Goal: Task Accomplishment & Management: Complete application form

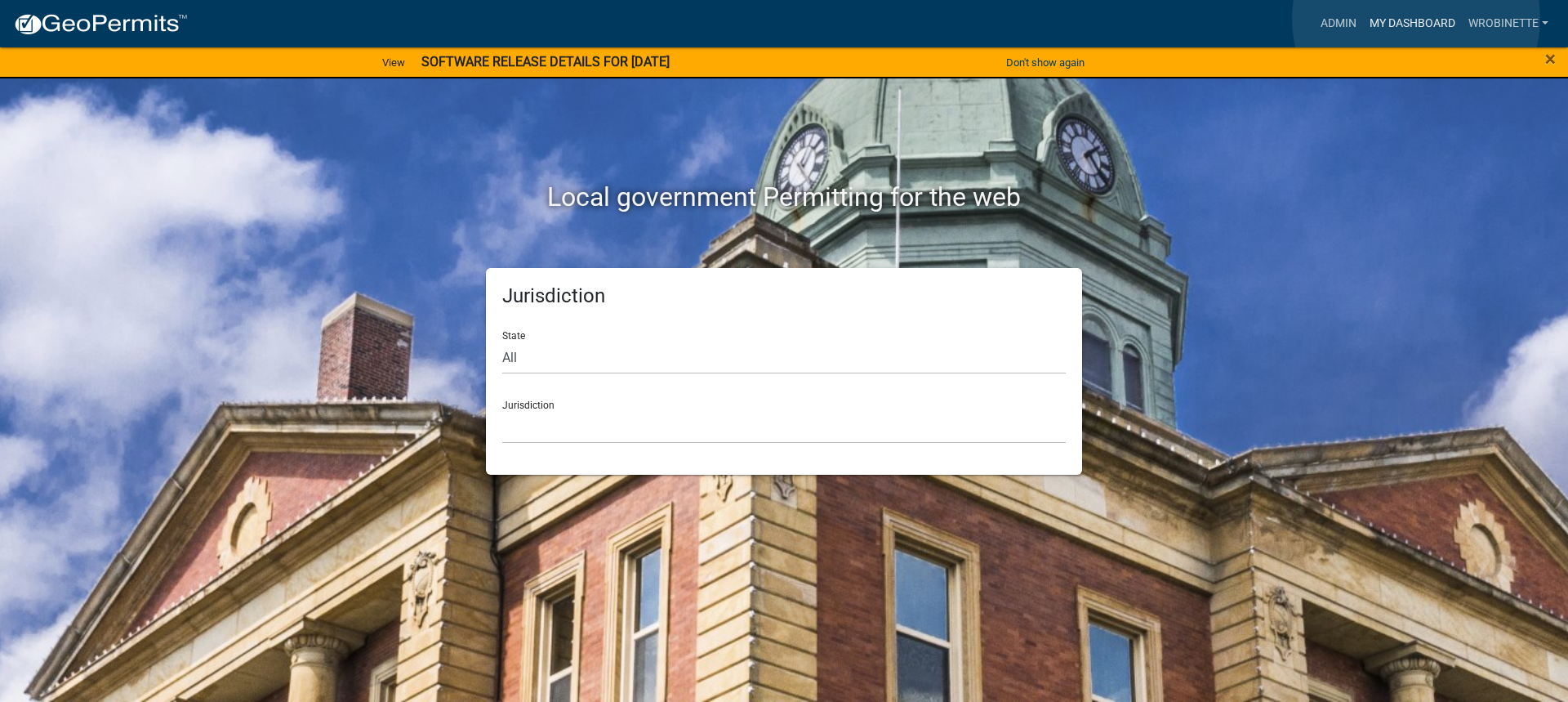
click at [1416, 18] on link "My Dashboard" at bounding box center [1412, 24] width 99 height 31
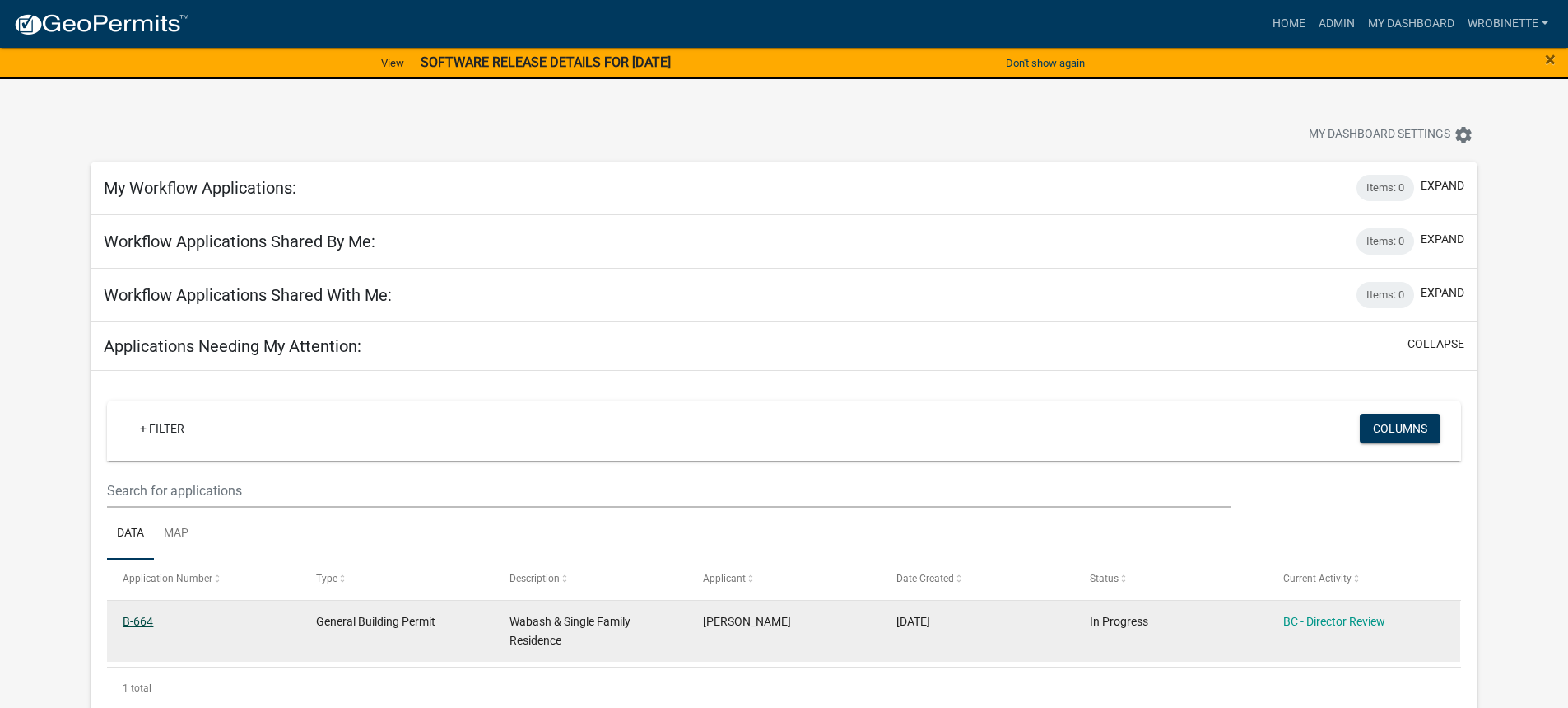
click at [139, 620] on link "B-664" at bounding box center [138, 621] width 31 height 13
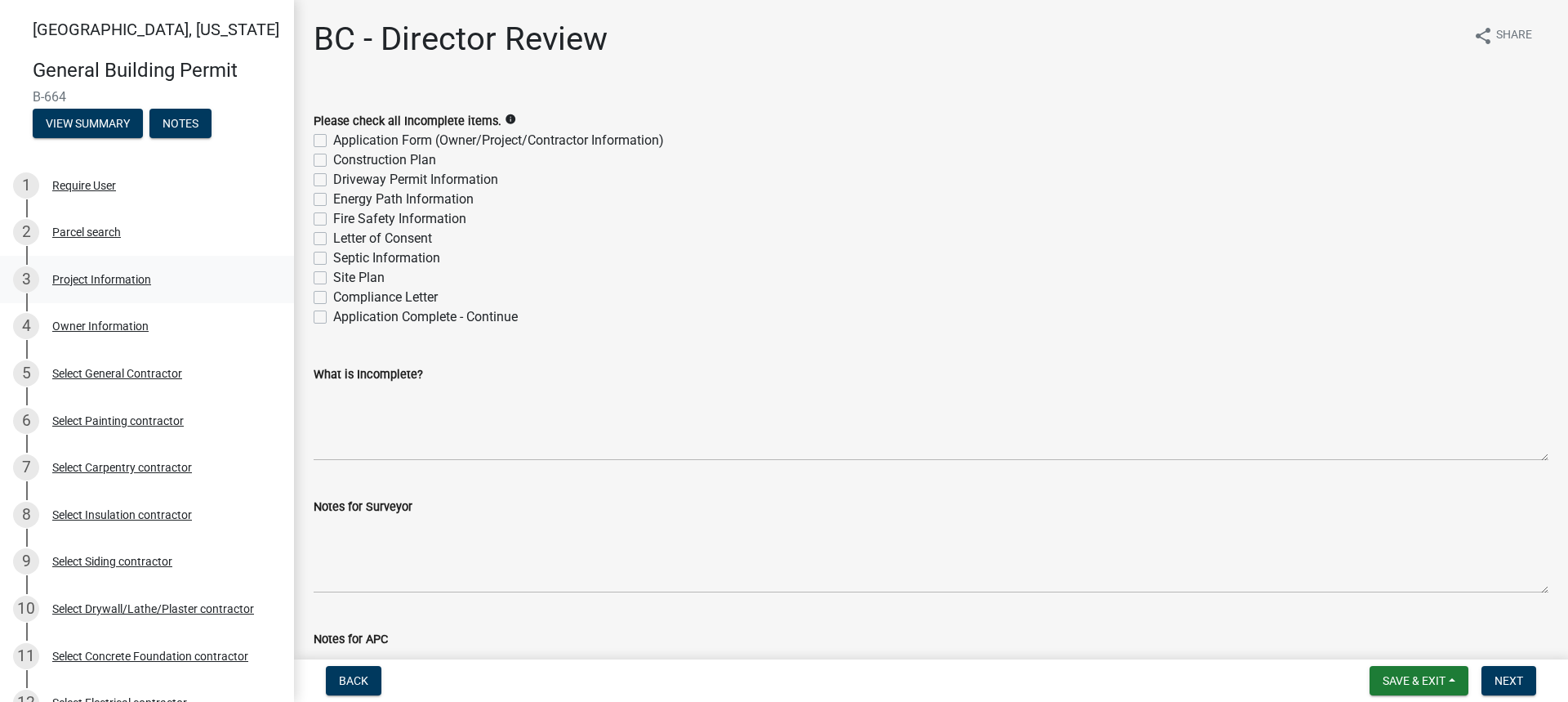
click at [105, 275] on div "Project Information" at bounding box center [102, 279] width 99 height 11
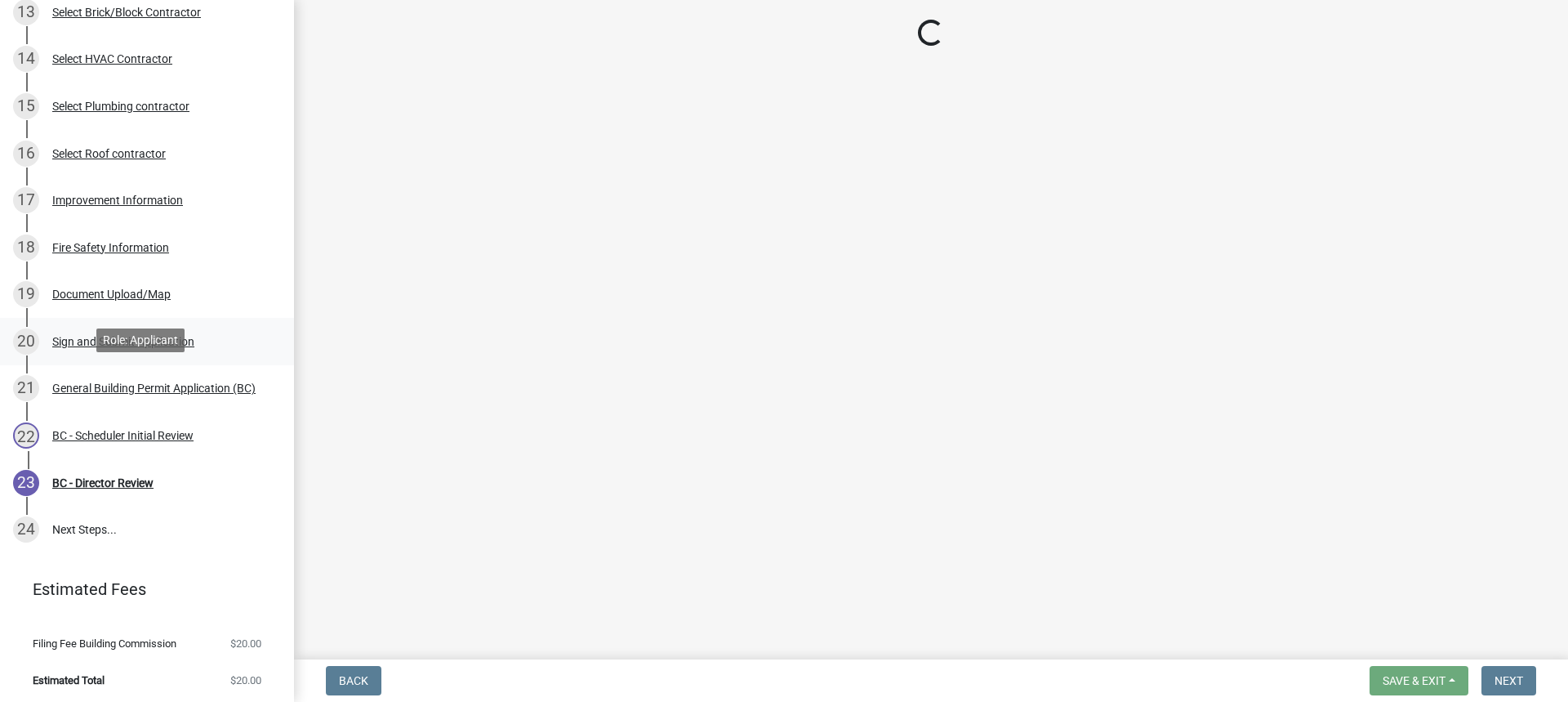
scroll to position [741, 0]
select select "f62e9ec7-2ce1-40c9-9d70-ac6e7ddc5d7c"
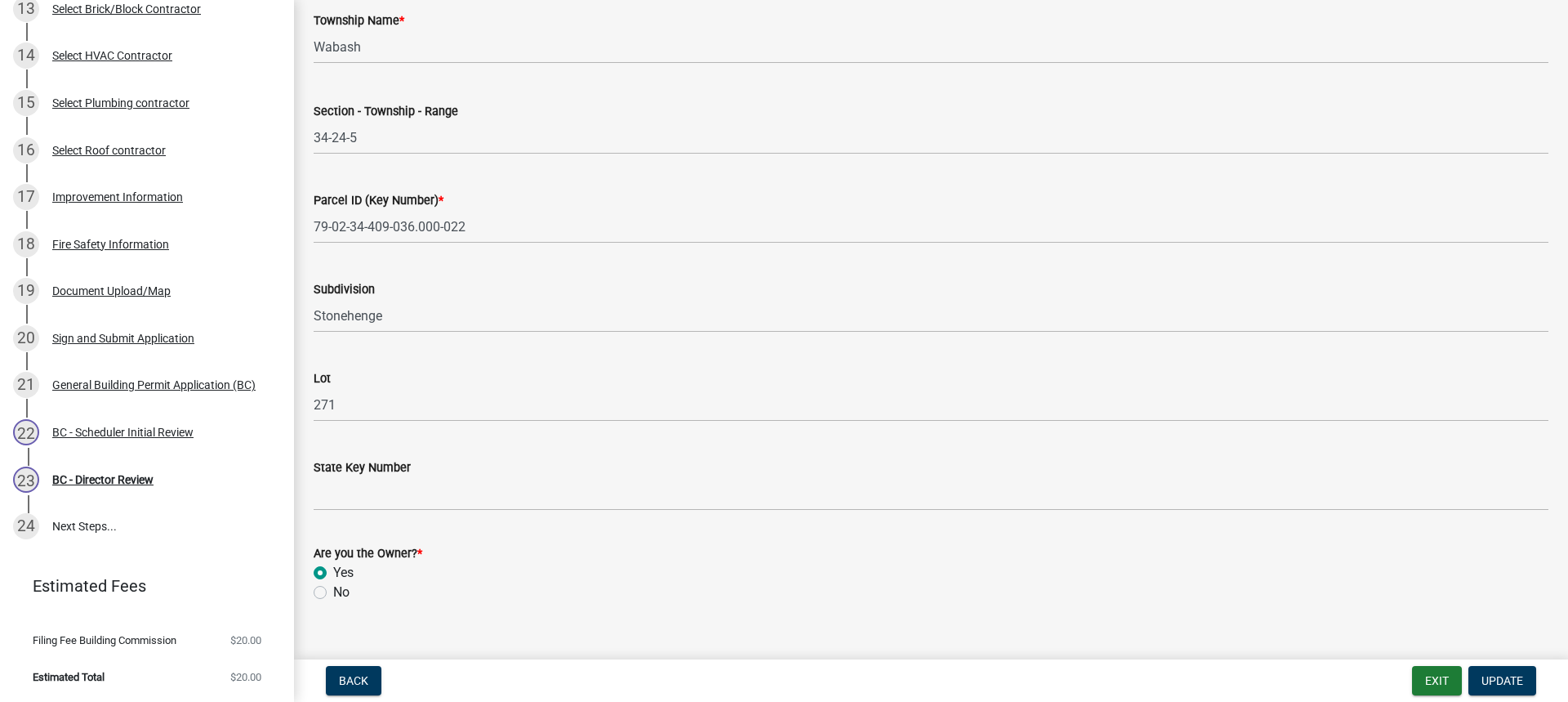
scroll to position [872, 0]
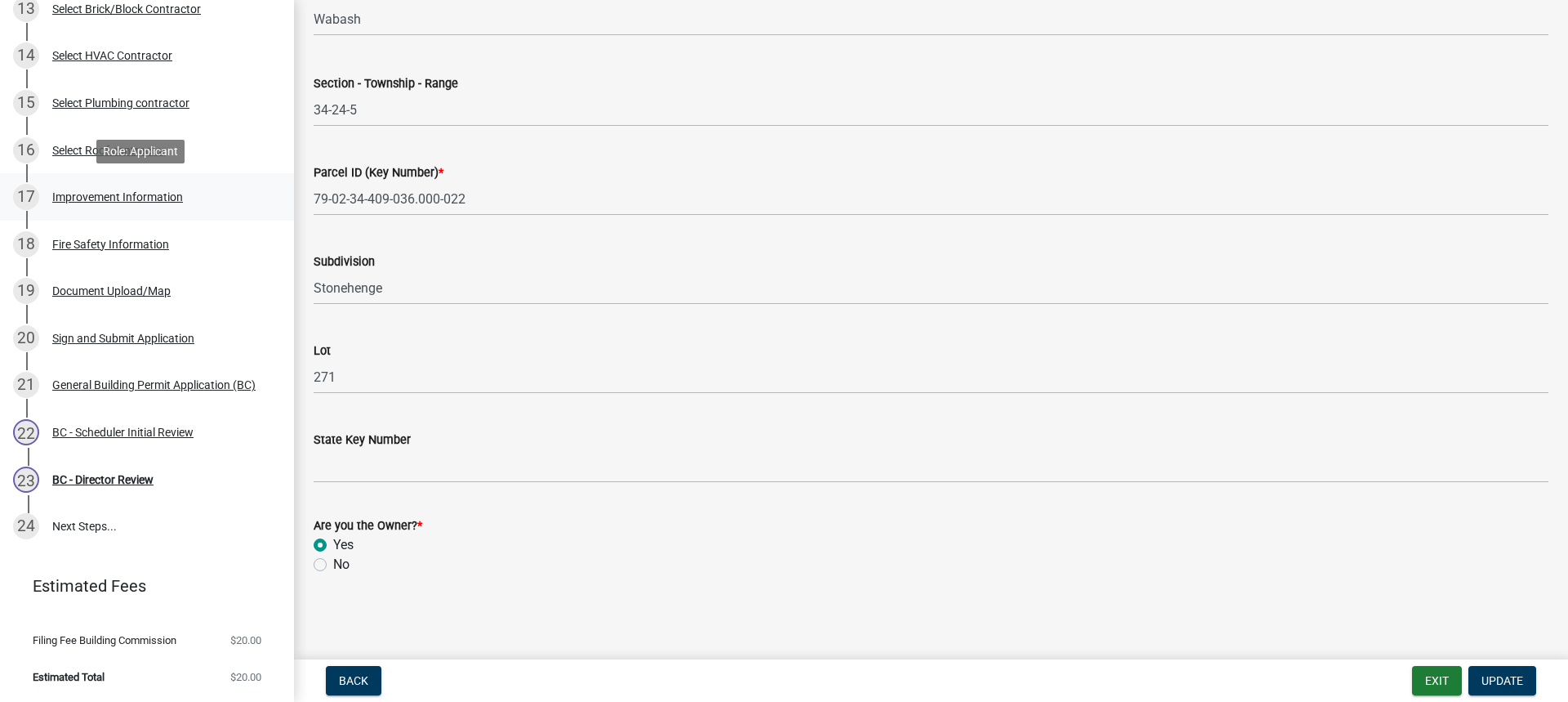
click at [95, 194] on div "Improvement Information" at bounding box center [117, 197] width 130 height 11
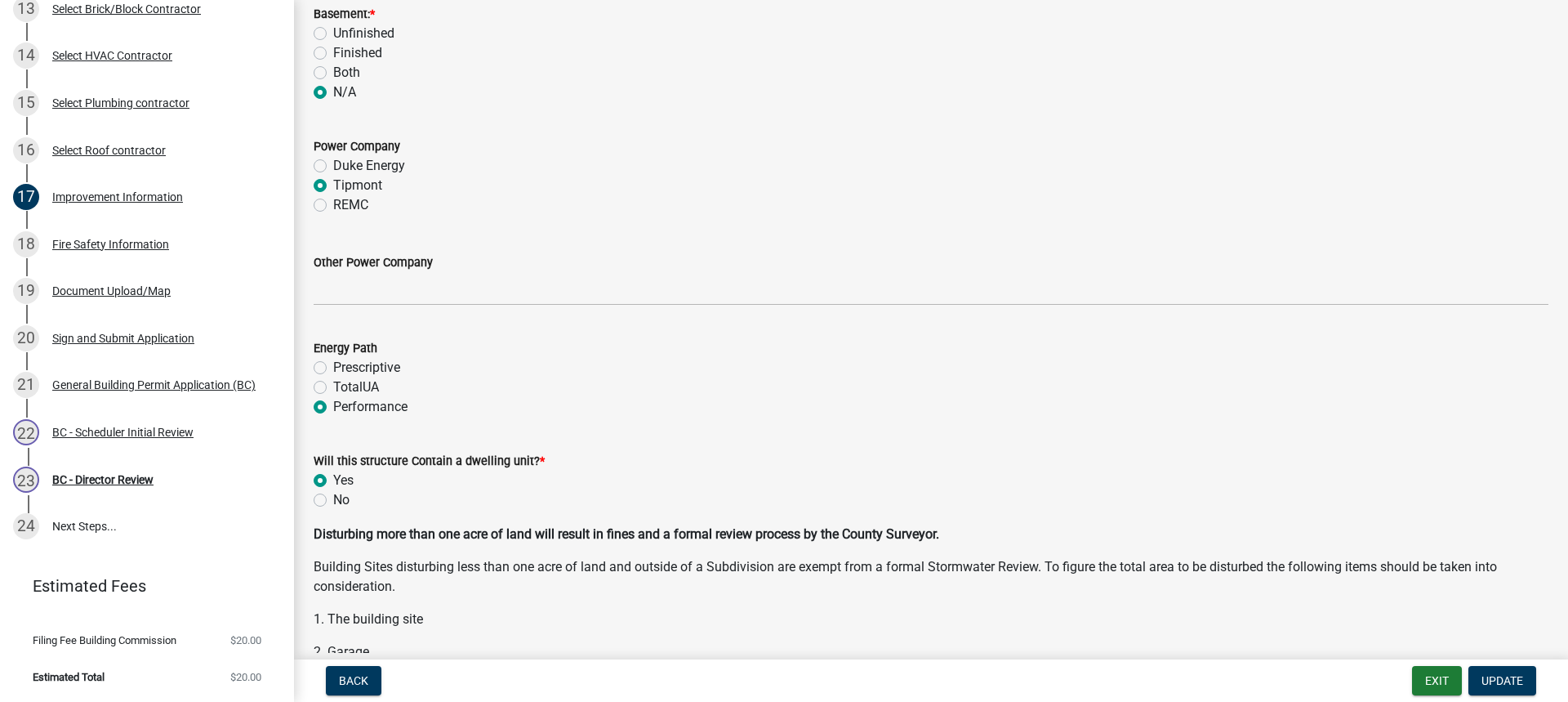
scroll to position [1879, 0]
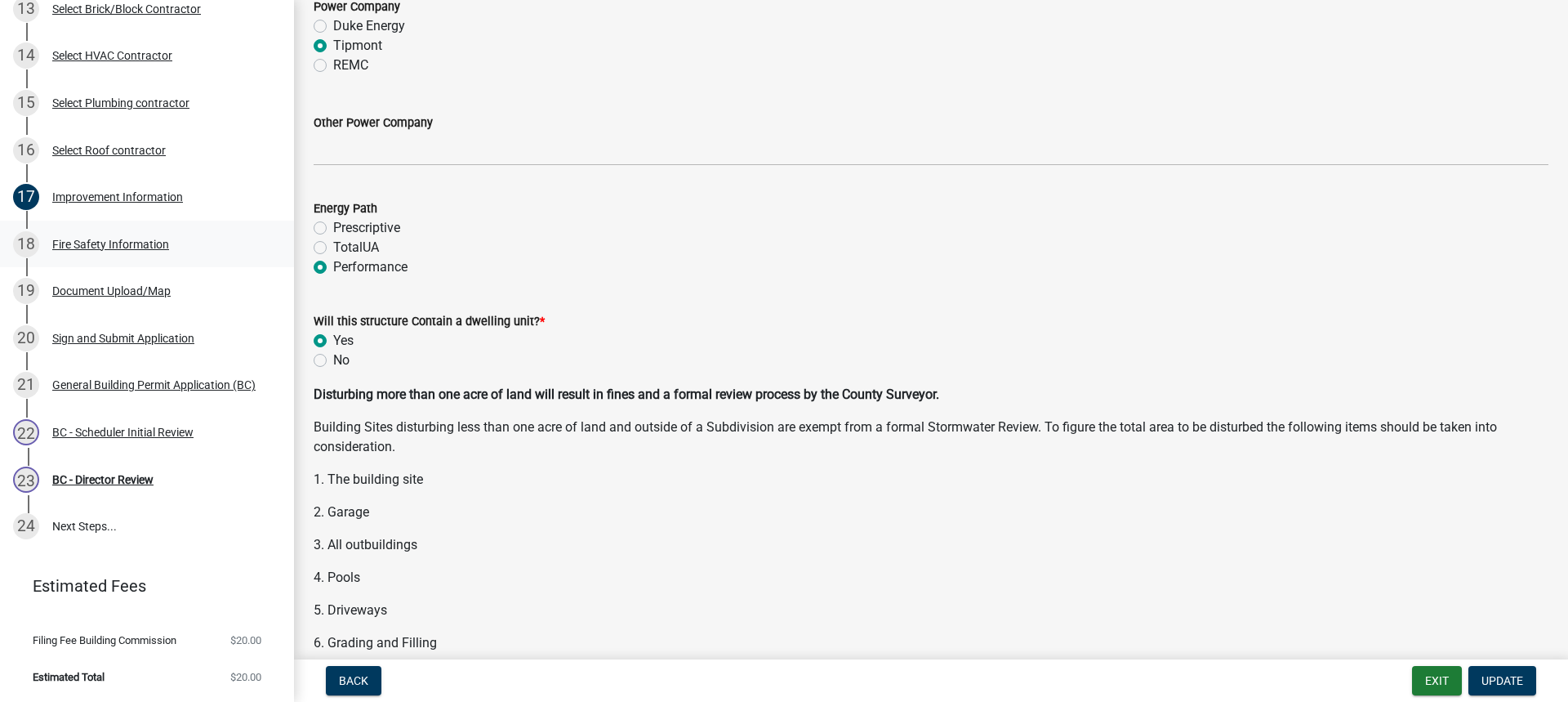
click at [130, 243] on div "Fire Safety Information" at bounding box center [111, 244] width 116 height 11
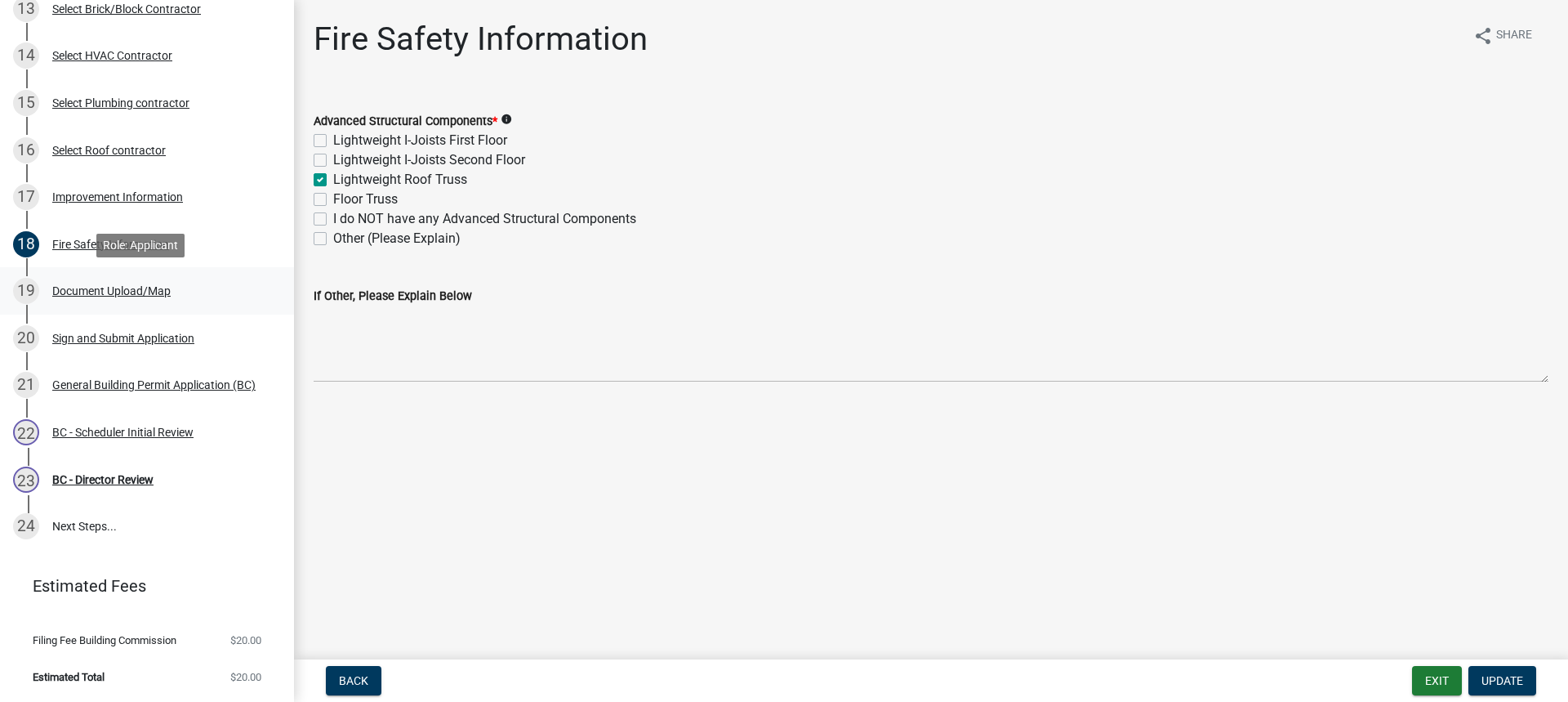
click at [95, 287] on div "Document Upload/Map" at bounding box center [112, 291] width 118 height 11
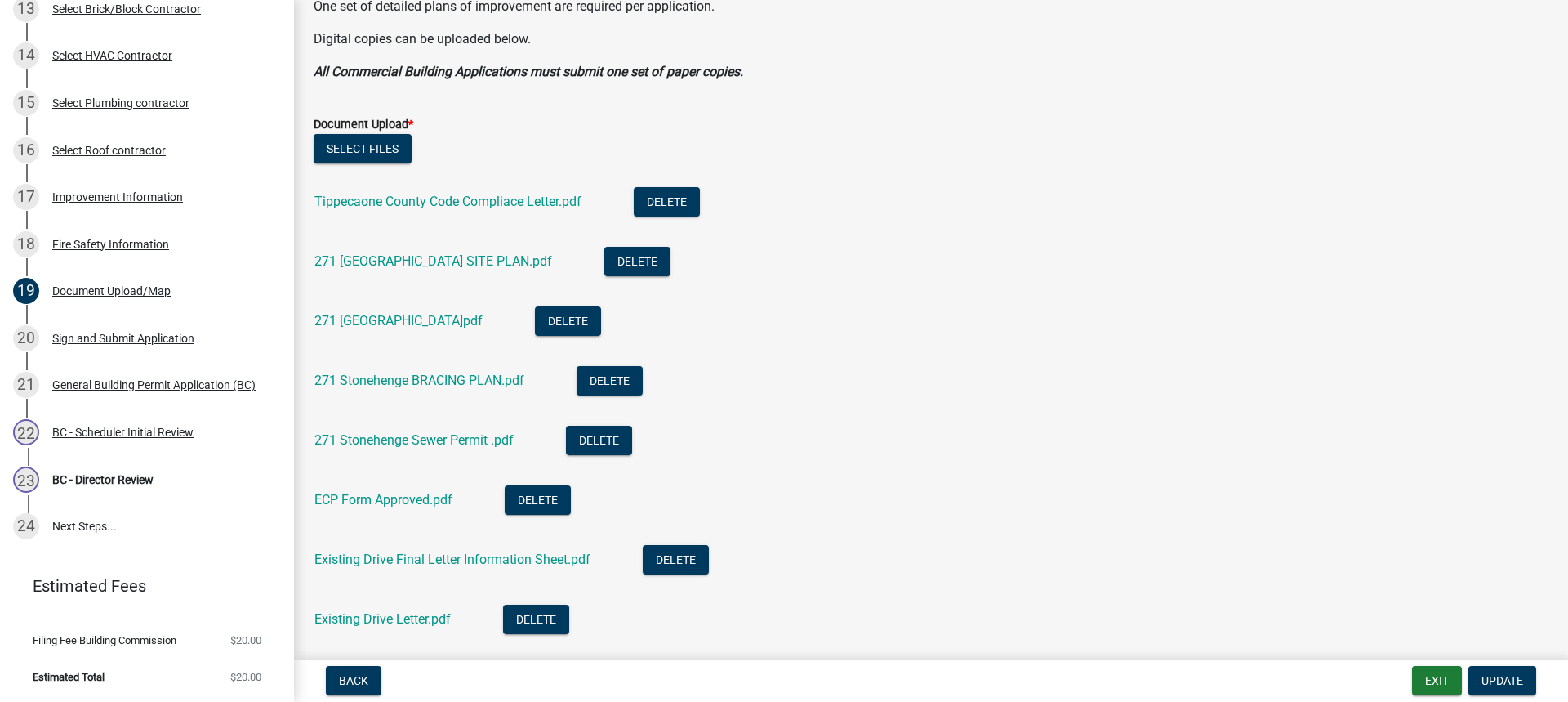
scroll to position [490, 0]
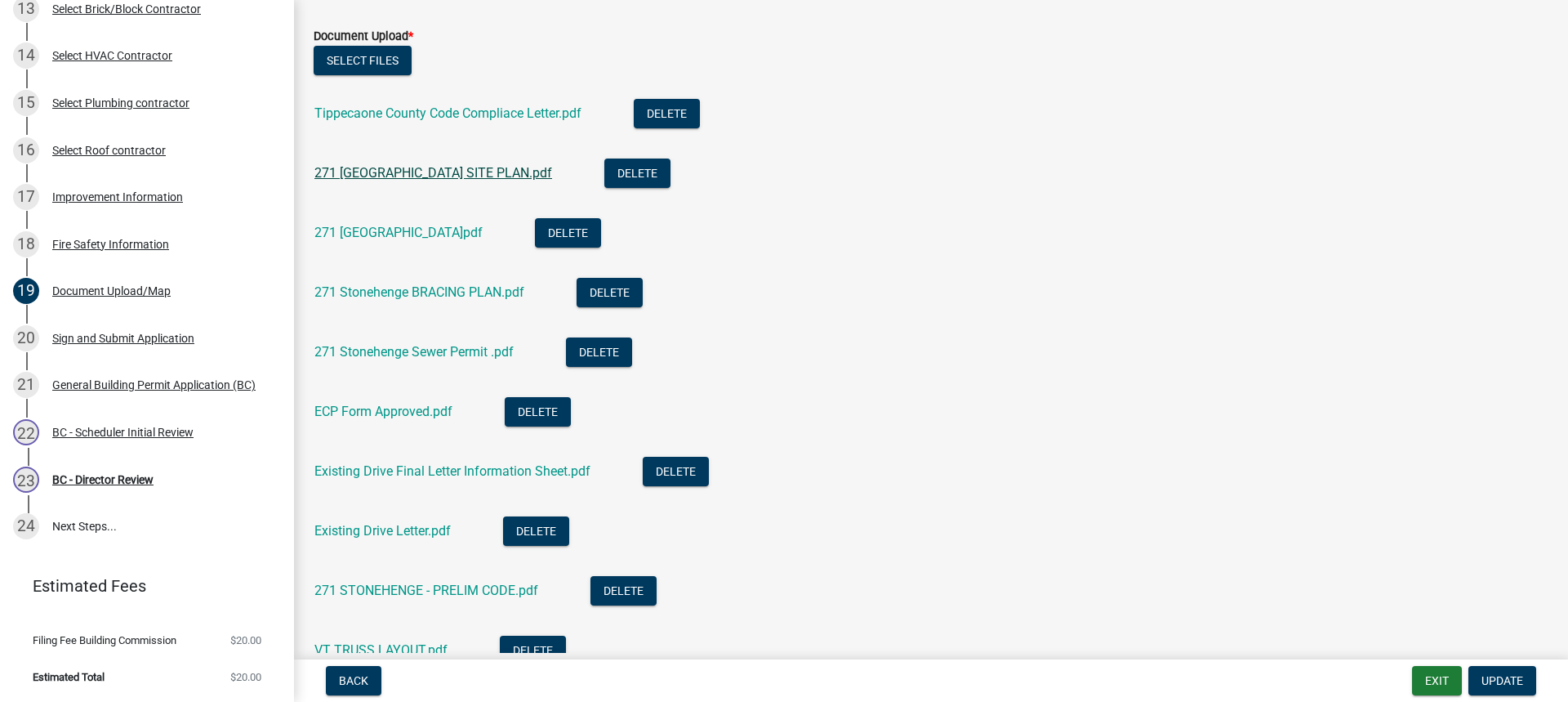
click at [395, 168] on link "271 [GEOGRAPHIC_DATA] SITE PLAN.pdf" at bounding box center [432, 173] width 237 height 16
click at [462, 236] on link "271 [GEOGRAPHIC_DATA]pdf" at bounding box center [398, 232] width 168 height 16
click at [452, 294] on link "271 Stonehenge BRACING PLAN.pdf" at bounding box center [418, 292] width 210 height 16
click at [432, 293] on link "271 Stonehenge BRACING PLAN.pdf" at bounding box center [418, 292] width 210 height 16
click at [421, 354] on link "271 Stonehenge Sewer Permit .pdf" at bounding box center [414, 351] width 199 height 16
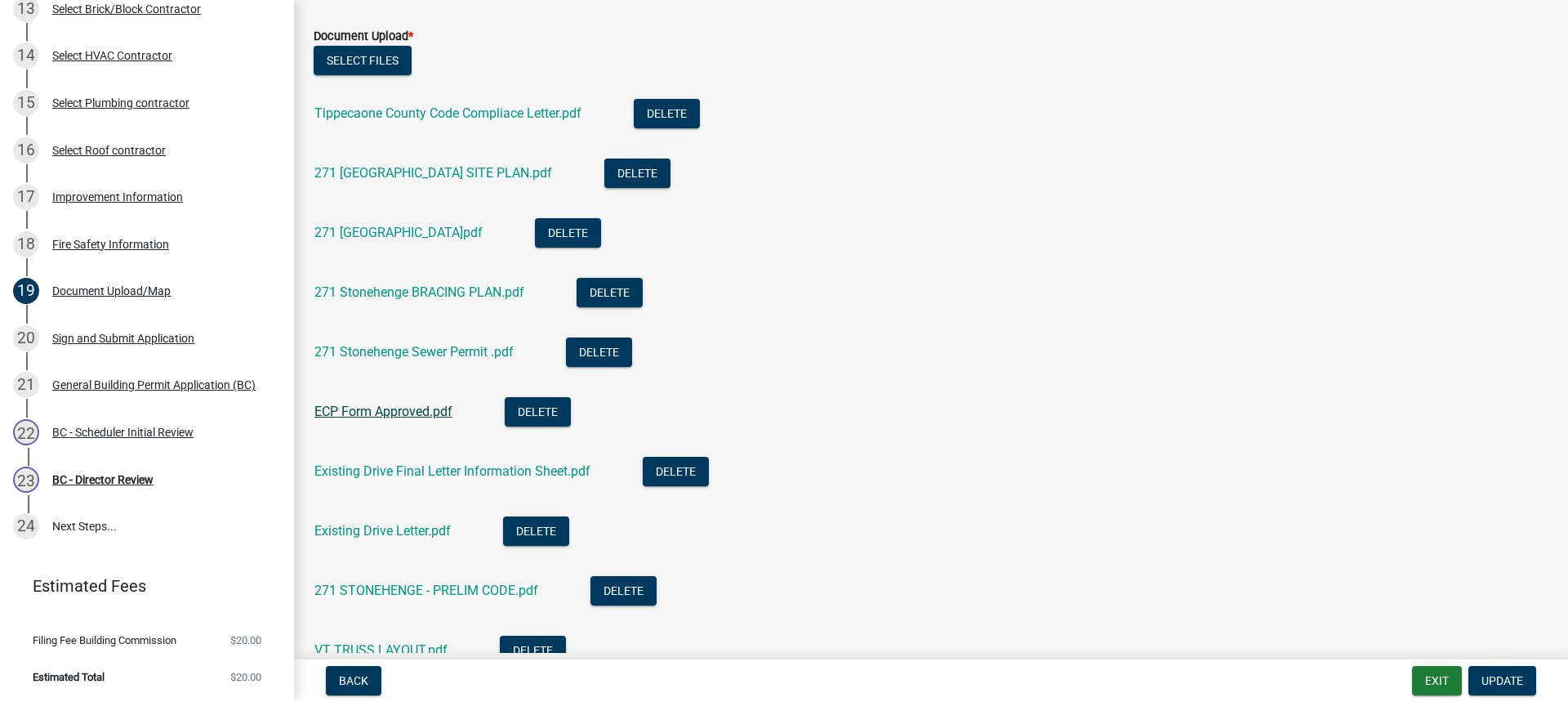
click at [398, 408] on link "ECP Form Approved.pdf" at bounding box center [382, 411] width 138 height 16
click at [413, 469] on link "Existing Drive Final Letter Information Sheet.pdf" at bounding box center [452, 470] width 276 height 16
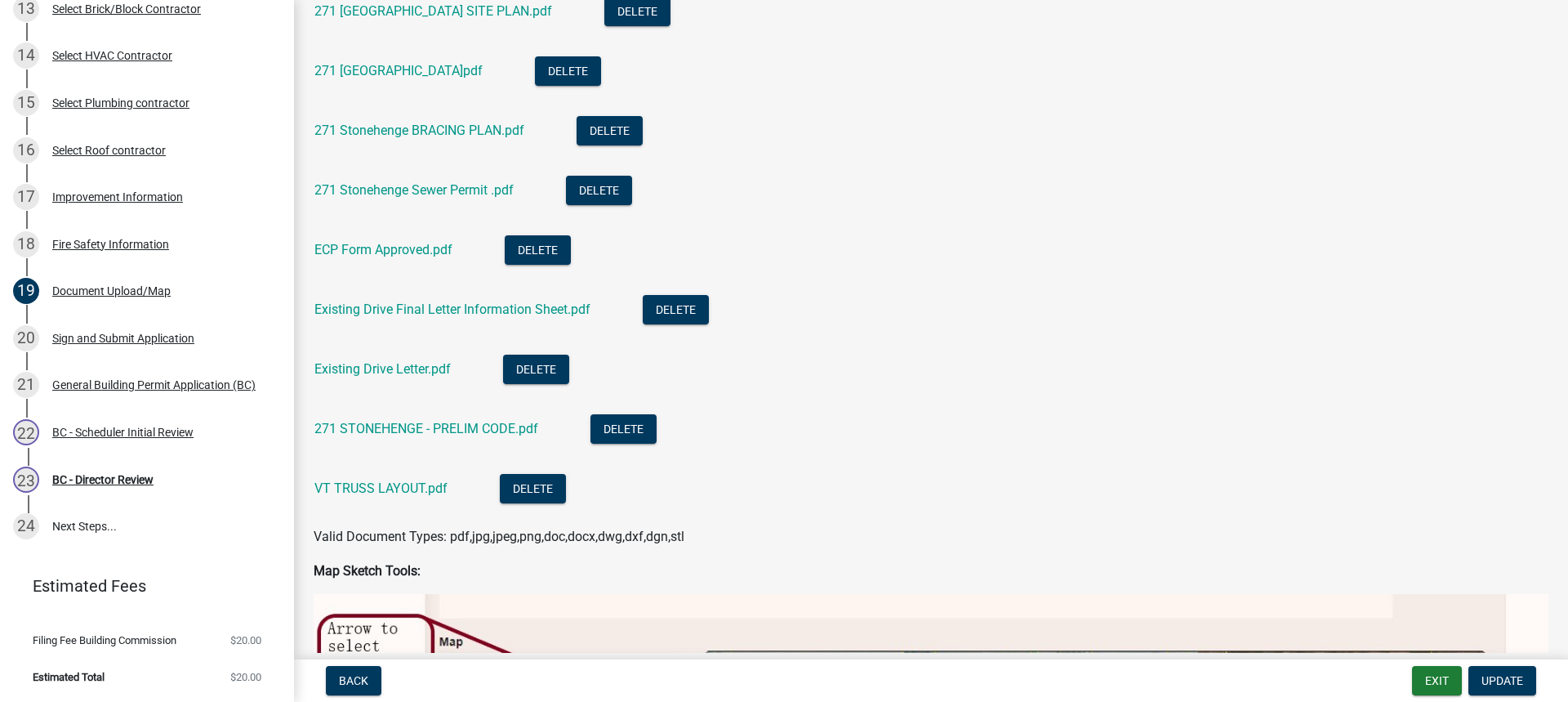
scroll to position [653, 0]
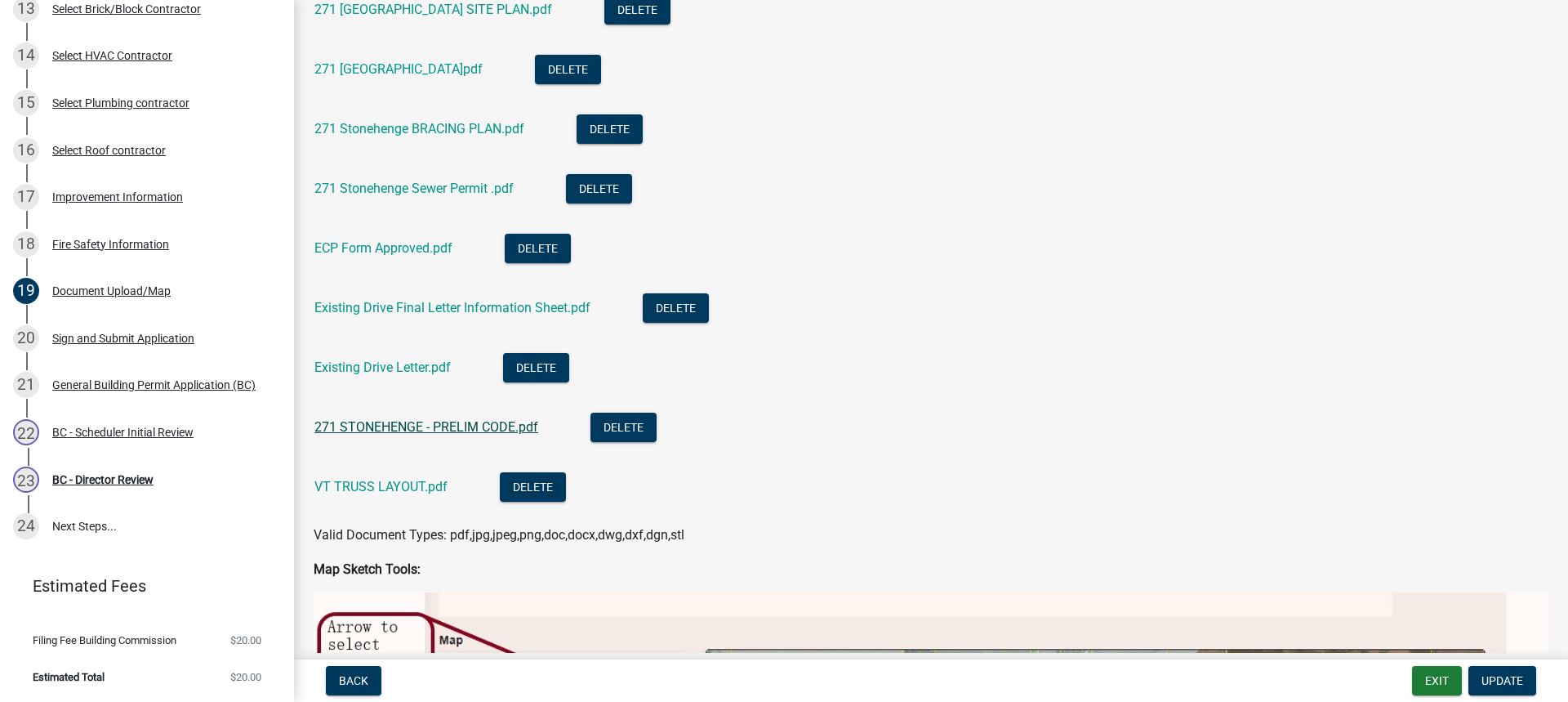
click at [433, 429] on link "271 STONEHENGE - PRELIM CODE.pdf" at bounding box center [426, 427] width 223 height 16
click at [394, 489] on link "VT TRUSS LAYOUT.pdf" at bounding box center [380, 486] width 133 height 16
click at [109, 430] on div "BC - Scheduler Initial Review" at bounding box center [123, 432] width 141 height 11
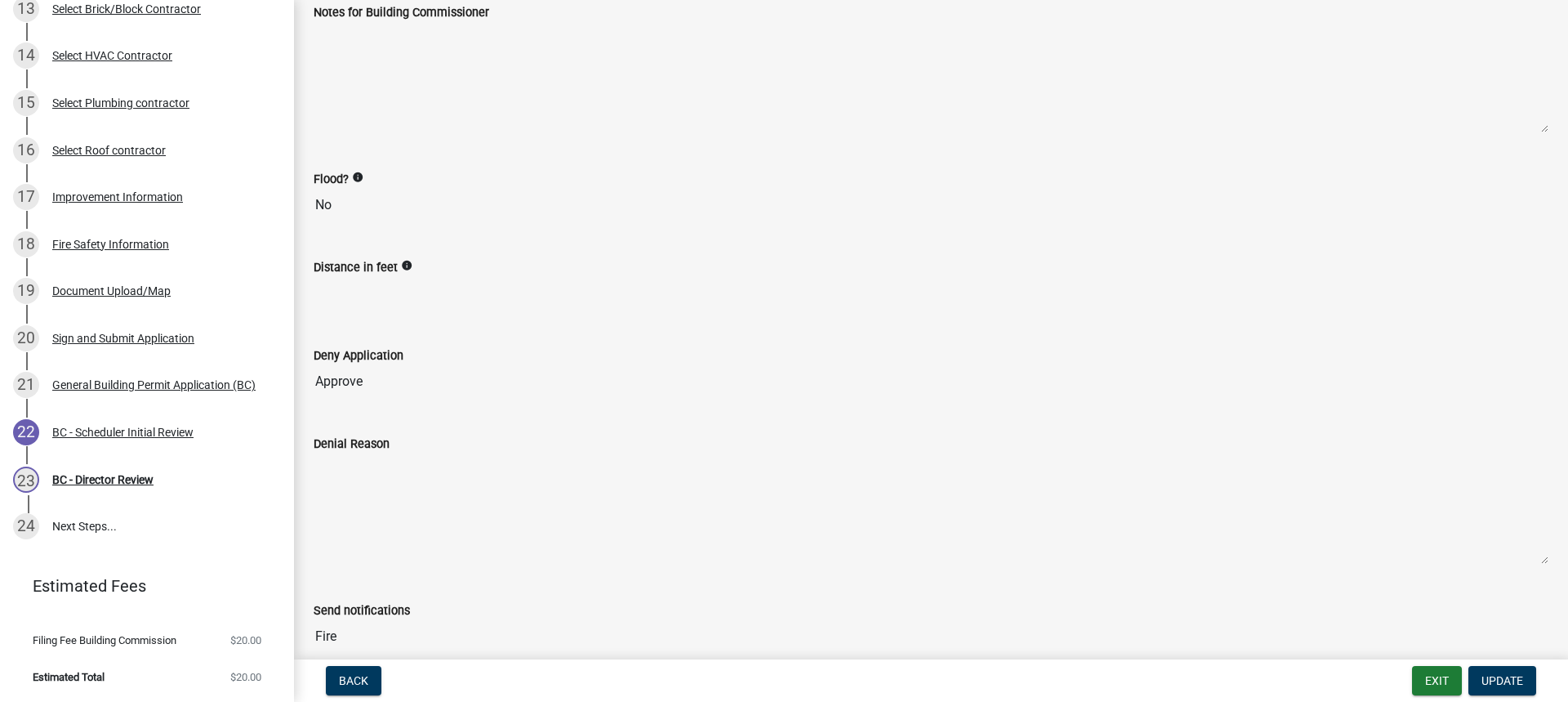
scroll to position [277, 0]
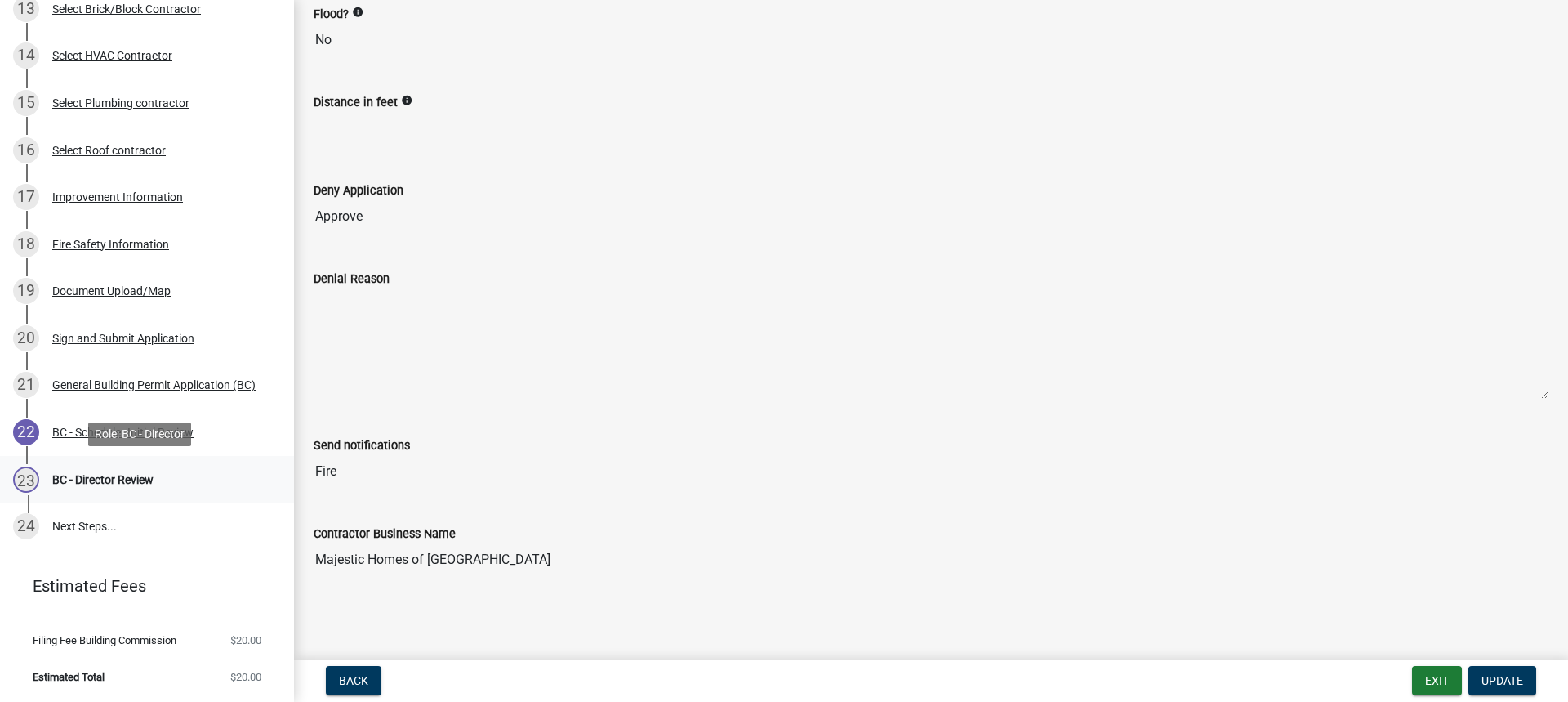
click at [96, 476] on div "BC - Director Review" at bounding box center [103, 479] width 102 height 11
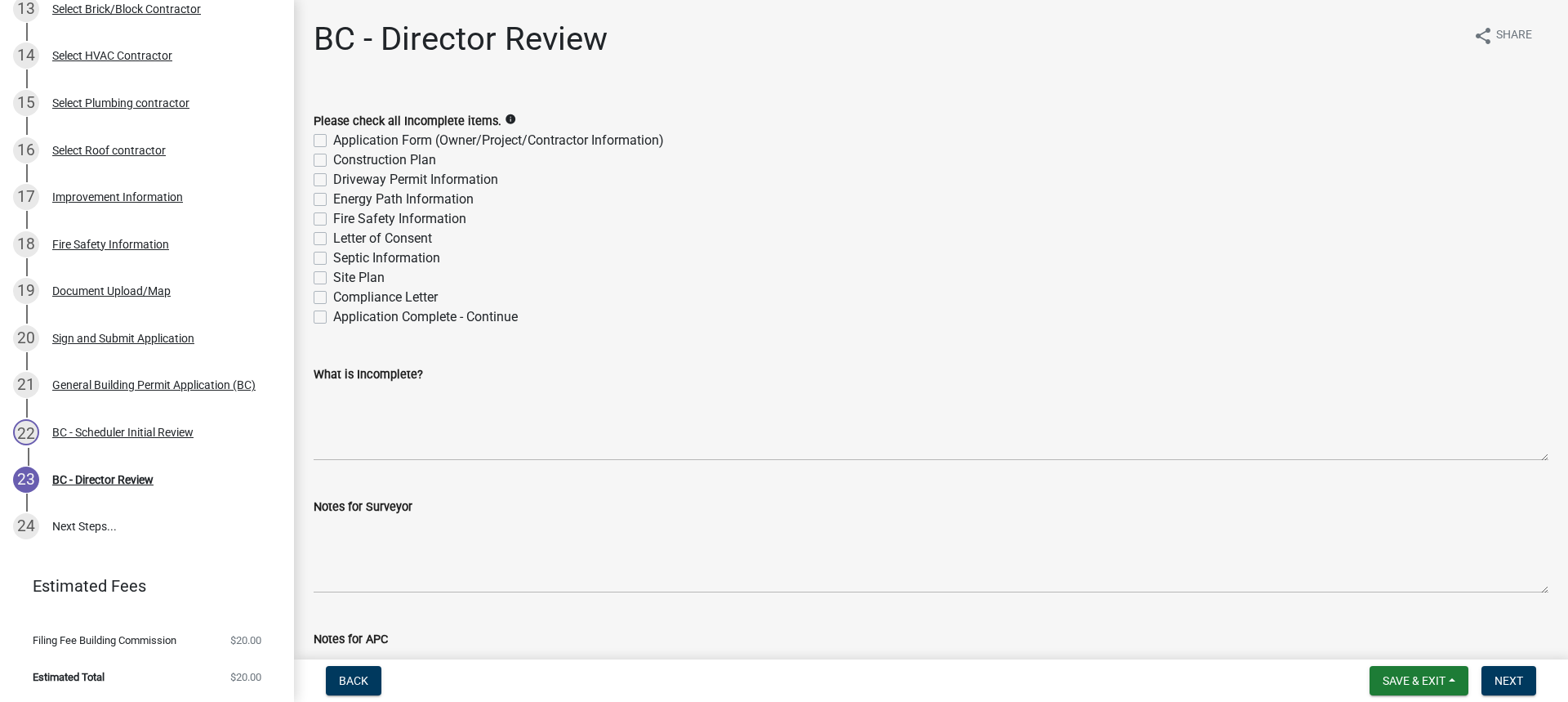
click at [333, 162] on label "Construction Plan" at bounding box center [384, 160] width 103 height 19
click at [333, 161] on input "Construction Plan" at bounding box center [338, 155] width 10 height 10
checkbox input "true"
checkbox input "false"
checkbox input "true"
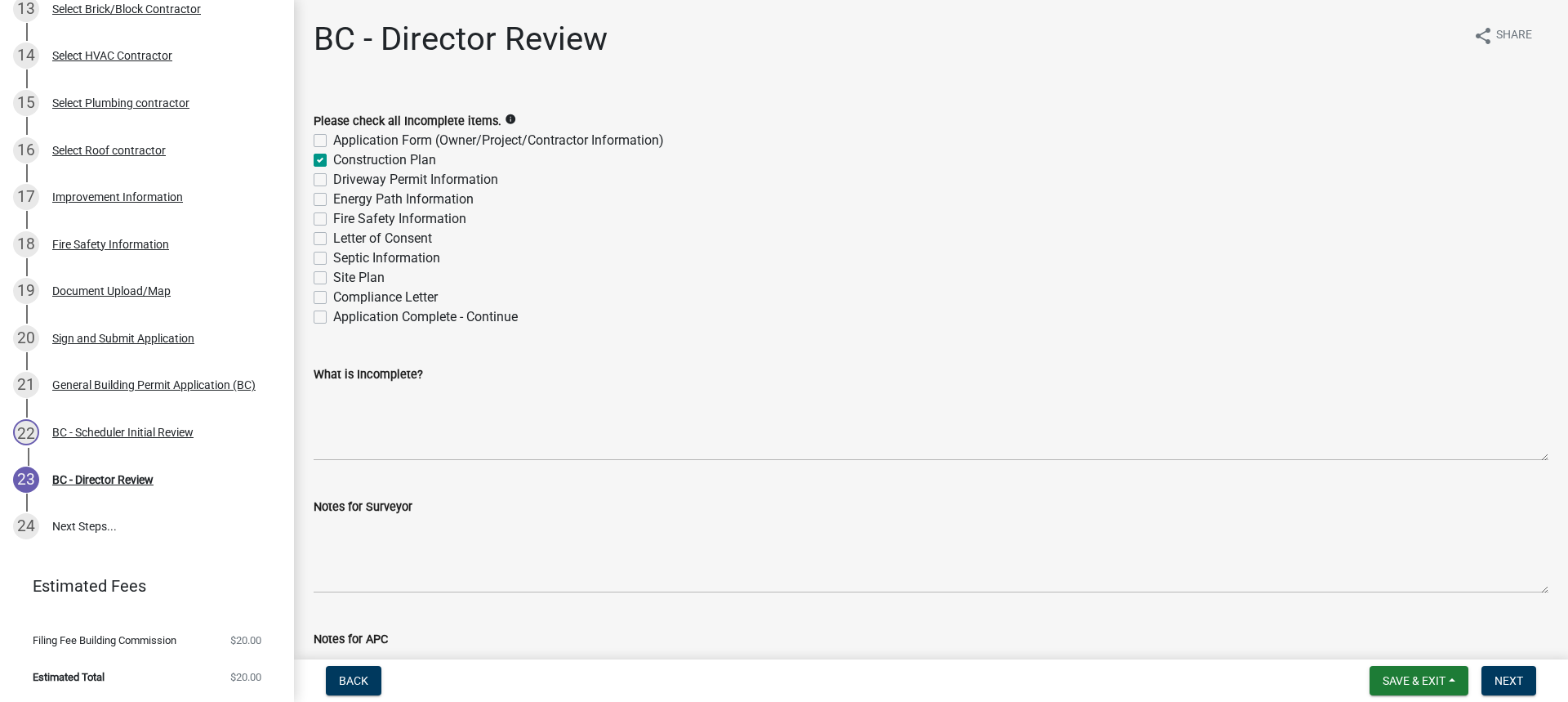
checkbox input "false"
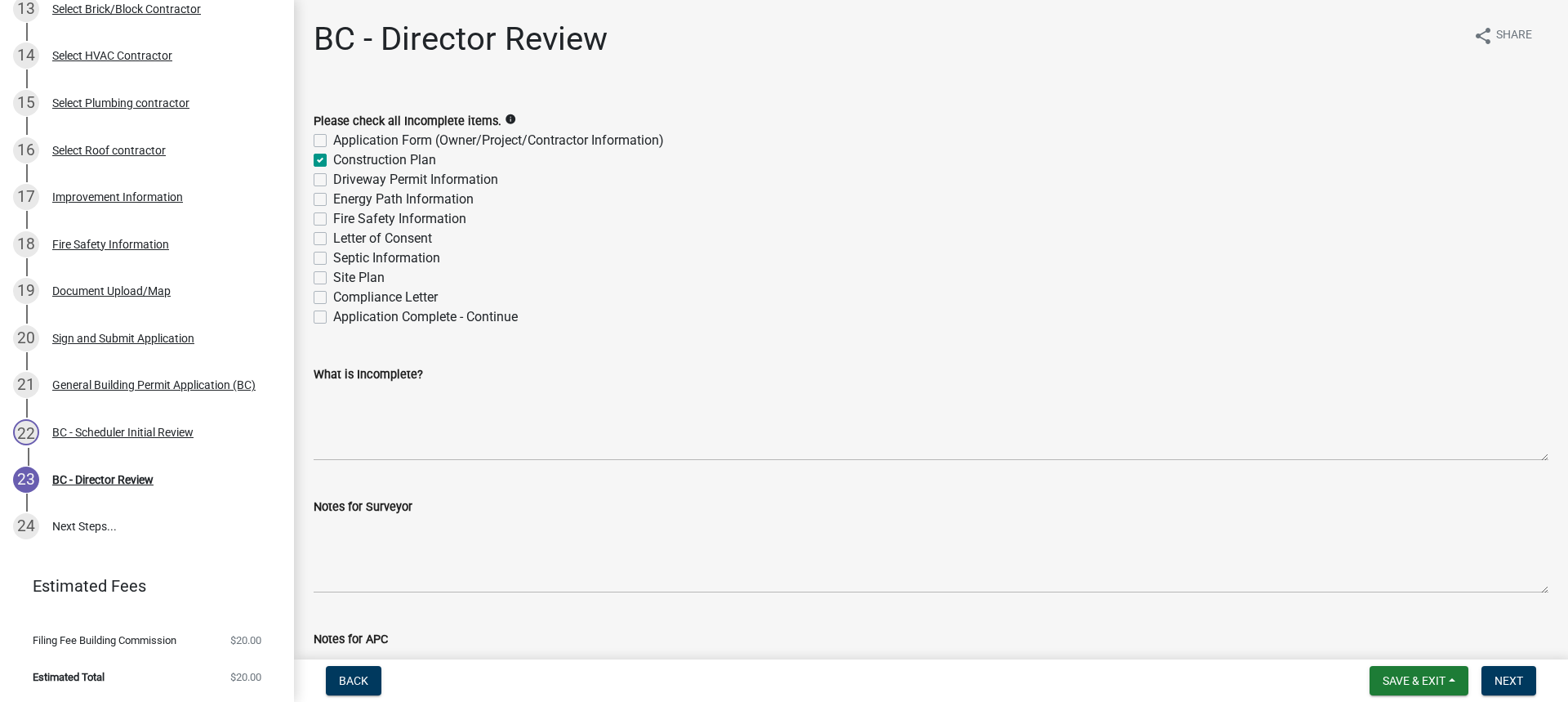
checkbox input "false"
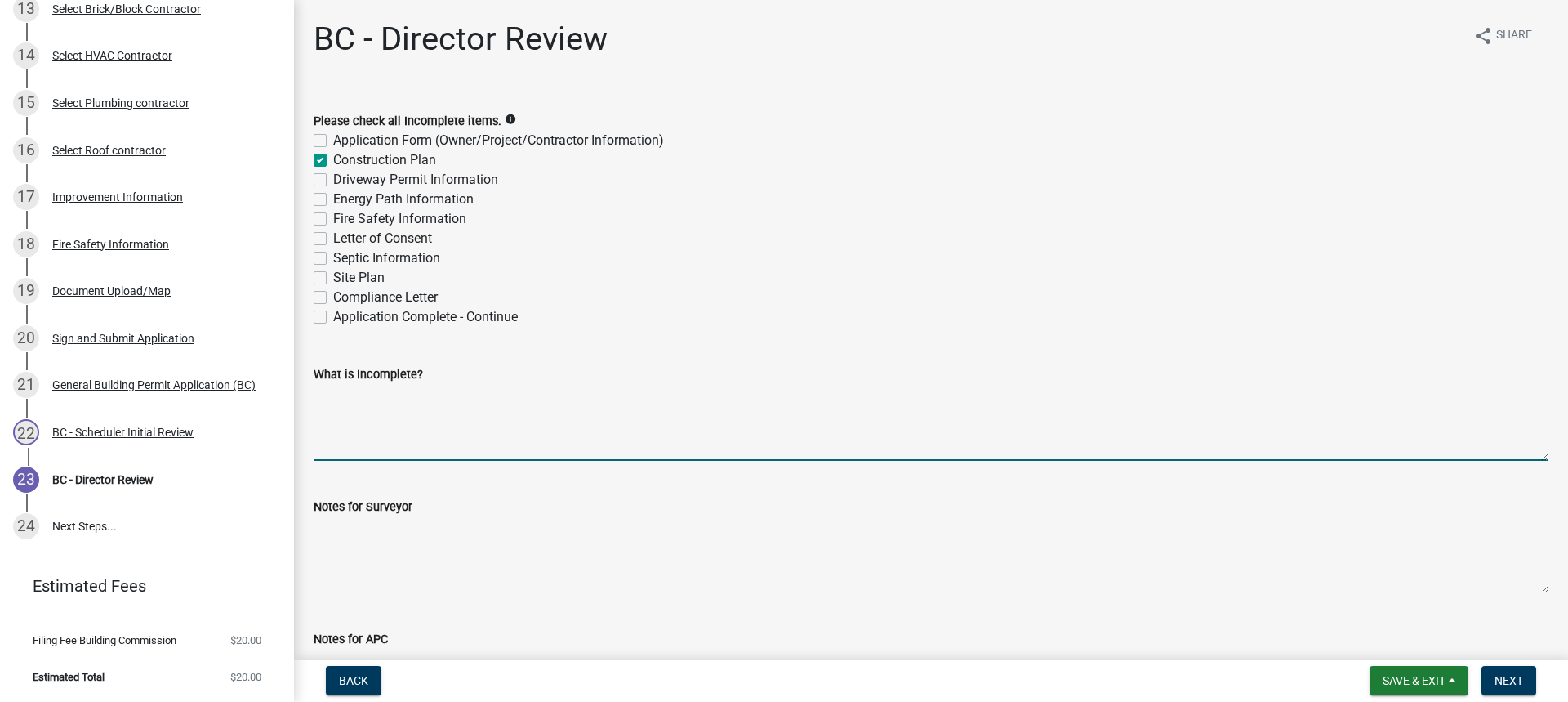
click at [356, 408] on textarea "What is Incomplete?" at bounding box center [931, 422] width 1235 height 77
type textarea "1) Need confirmation that the covered porch in back will not ever be enclosed d…"
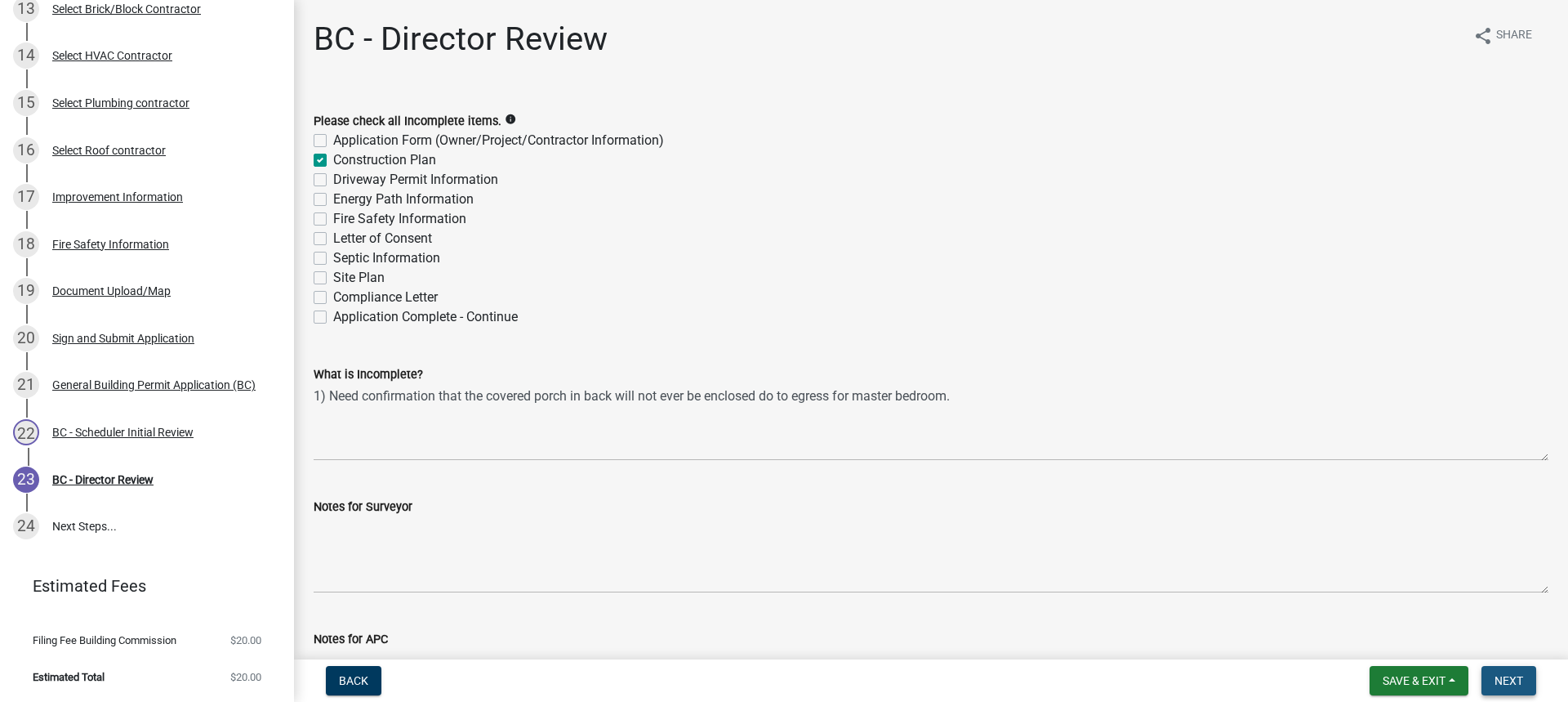
click at [1514, 681] on span "Next" at bounding box center [1508, 680] width 29 height 13
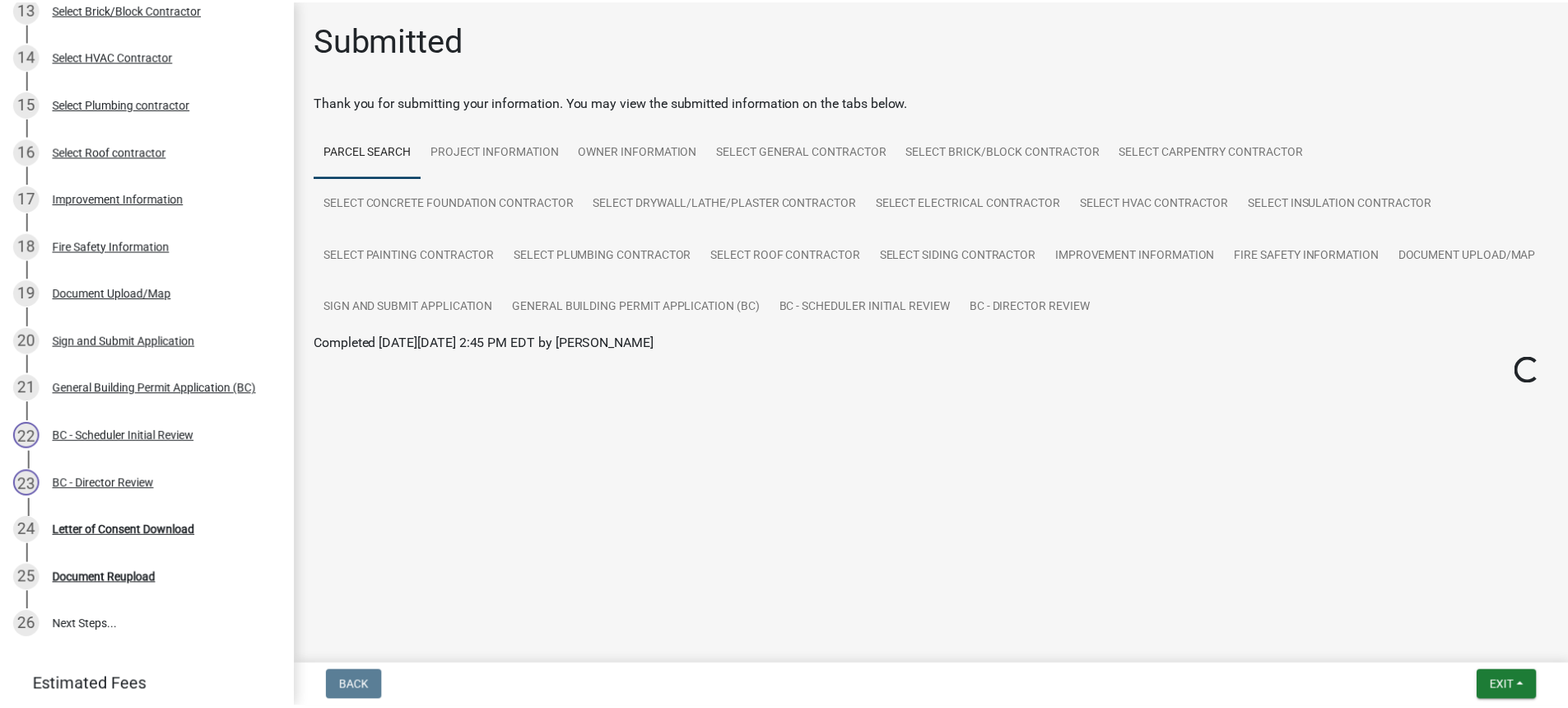
scroll to position [842, 0]
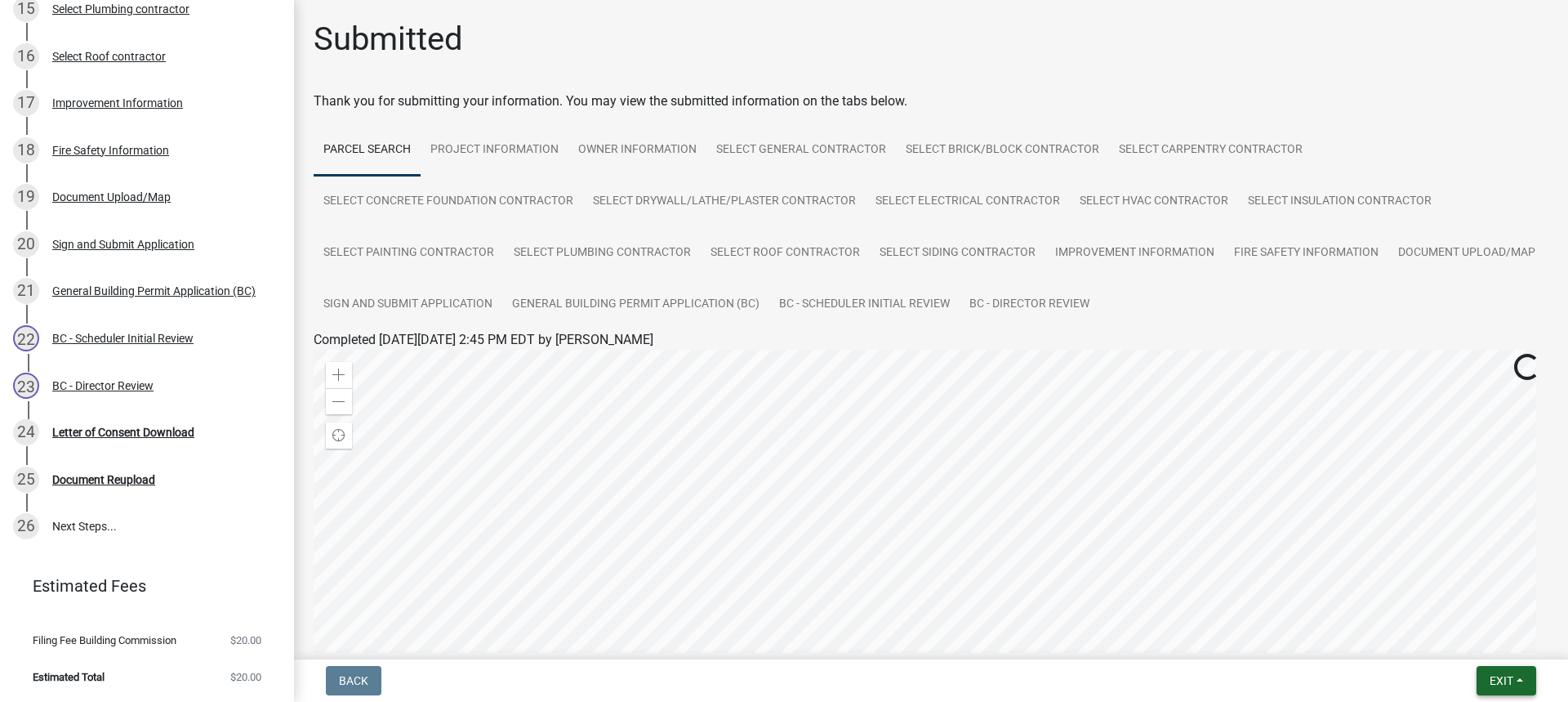
click at [1504, 675] on span "Exit" at bounding box center [1502, 680] width 24 height 13
click at [1462, 644] on button "Save & Exit" at bounding box center [1470, 637] width 130 height 39
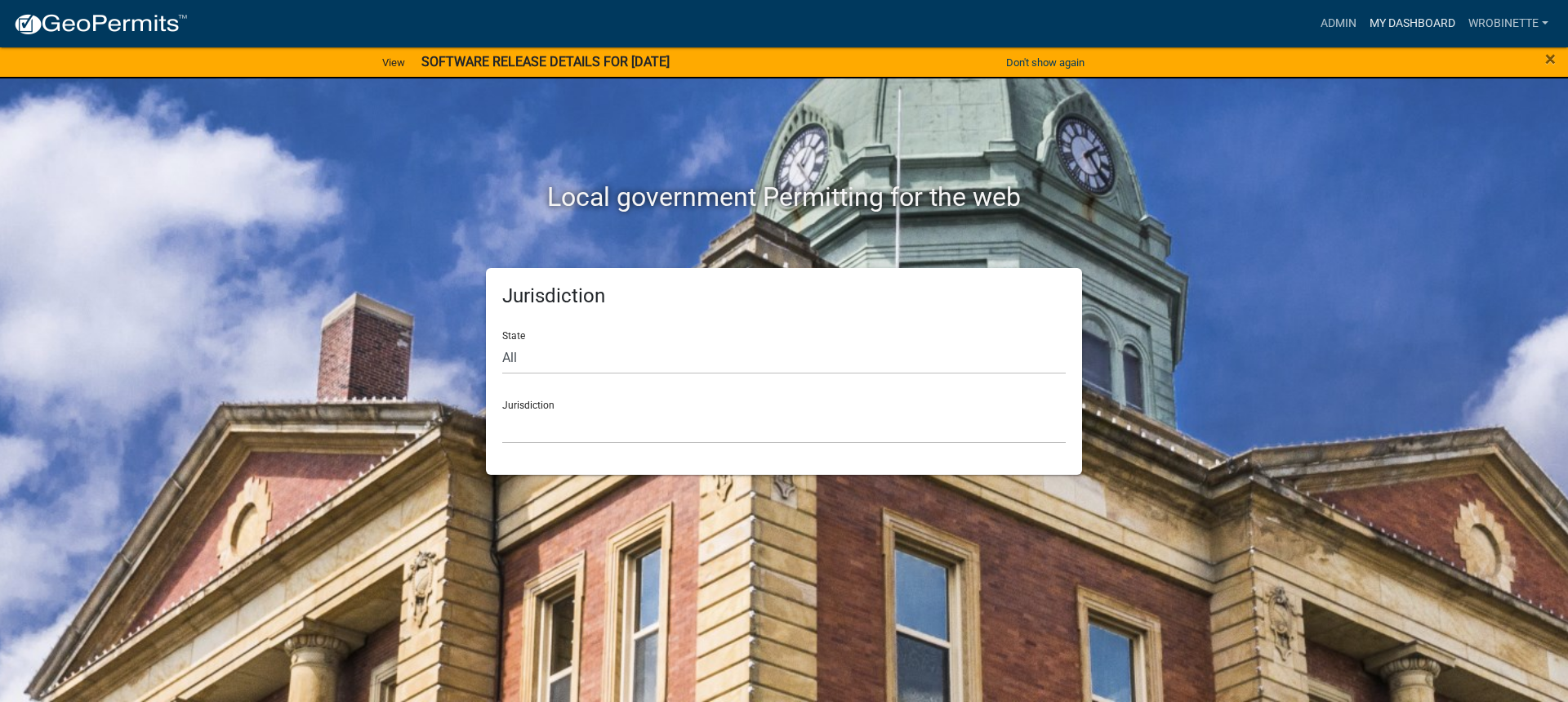
click at [1421, 23] on link "My Dashboard" at bounding box center [1412, 24] width 99 height 31
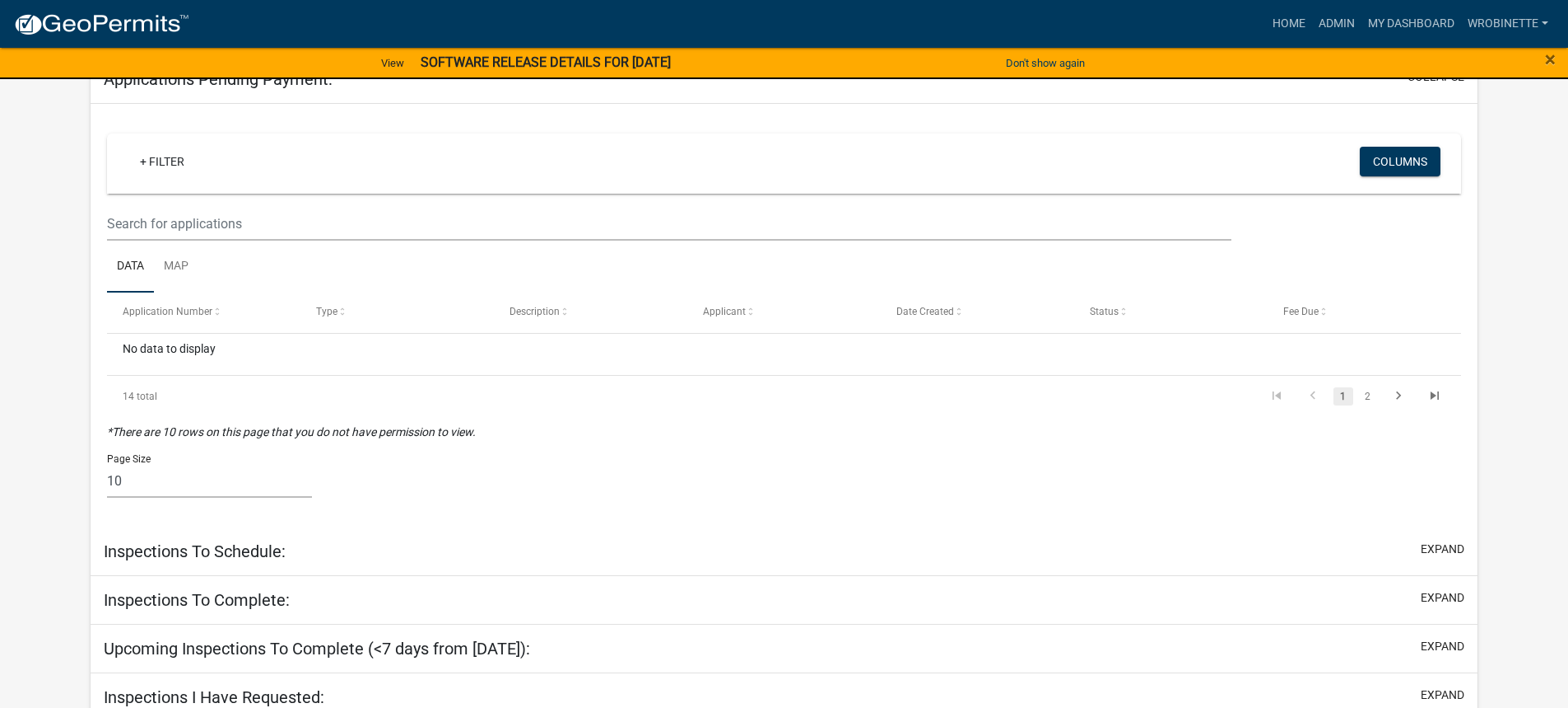
scroll to position [310, 0]
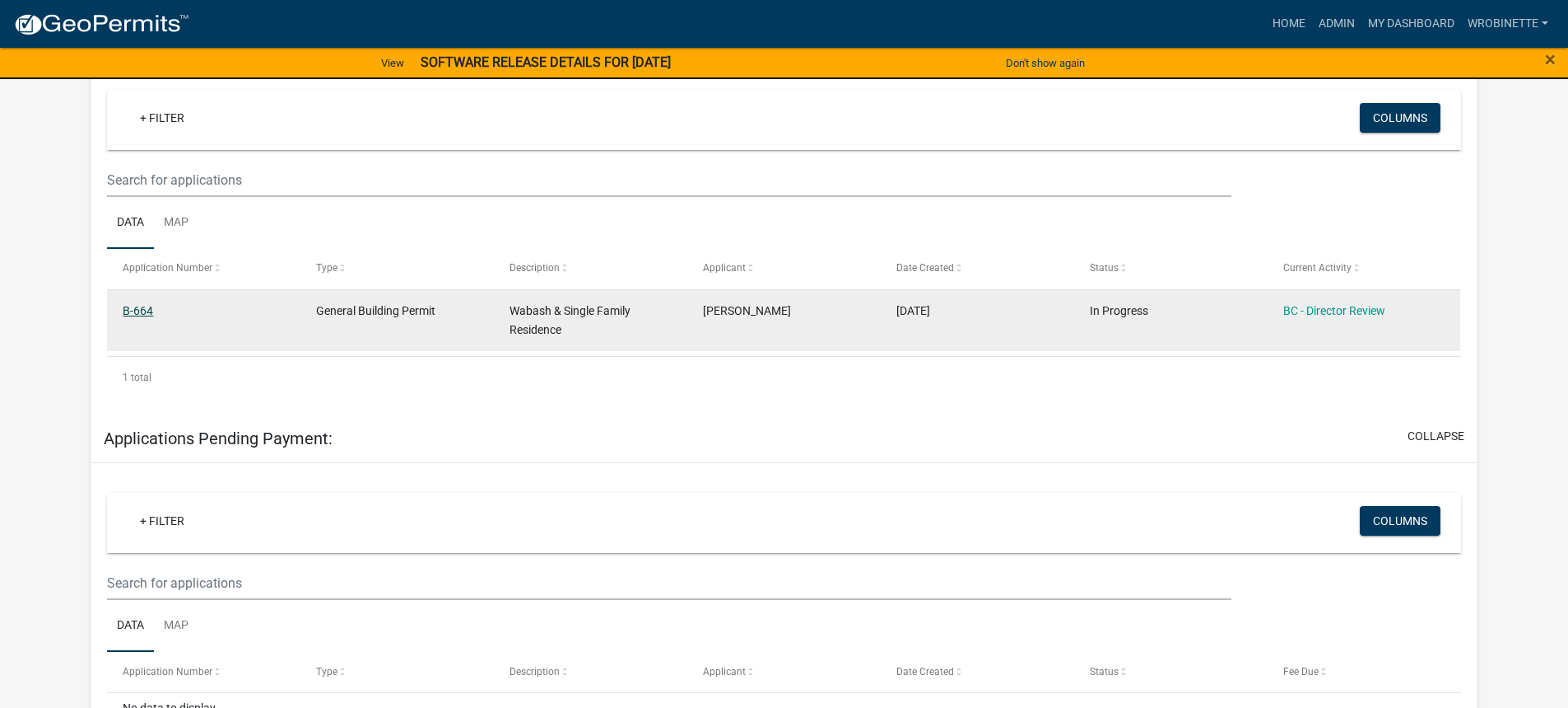
click at [148, 309] on link "B-664" at bounding box center [138, 310] width 31 height 13
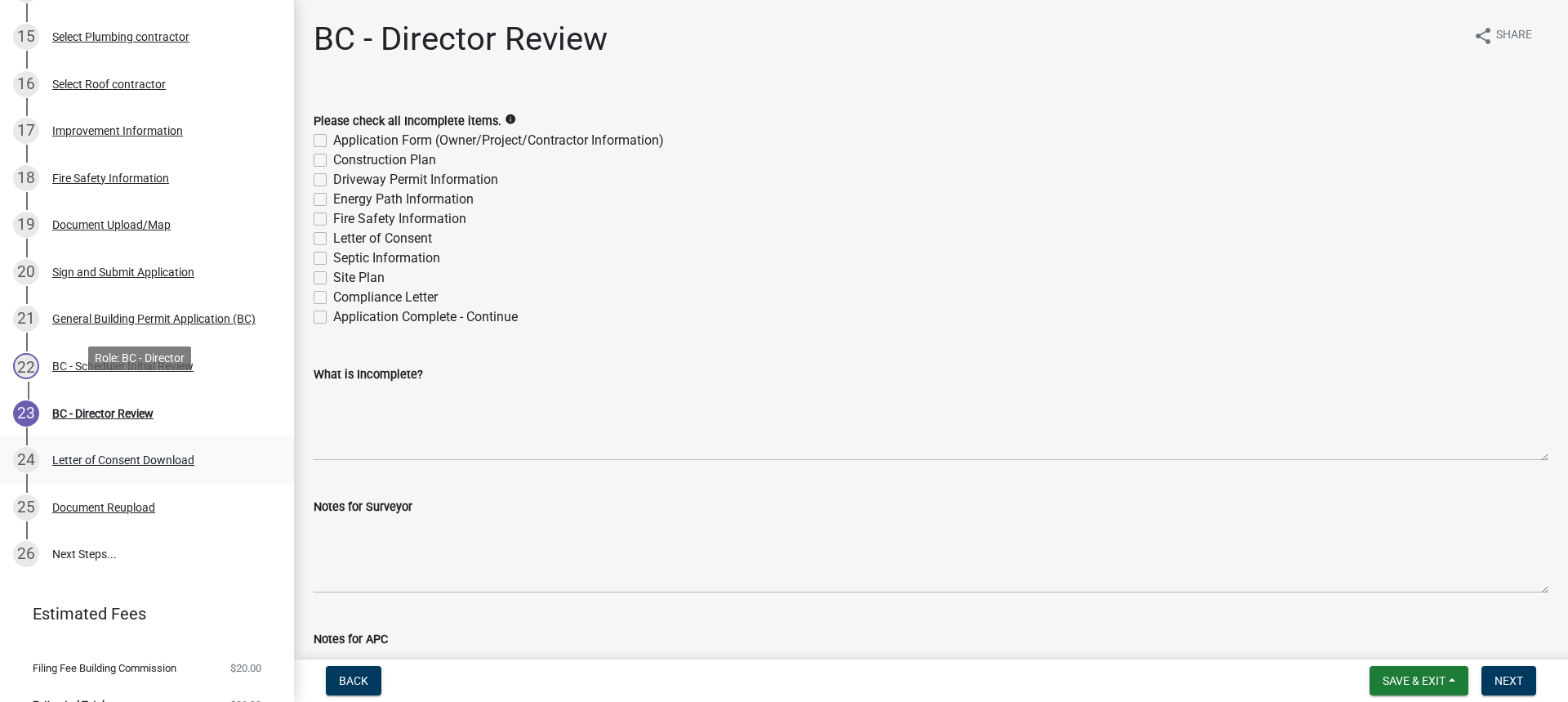
scroll to position [817, 0]
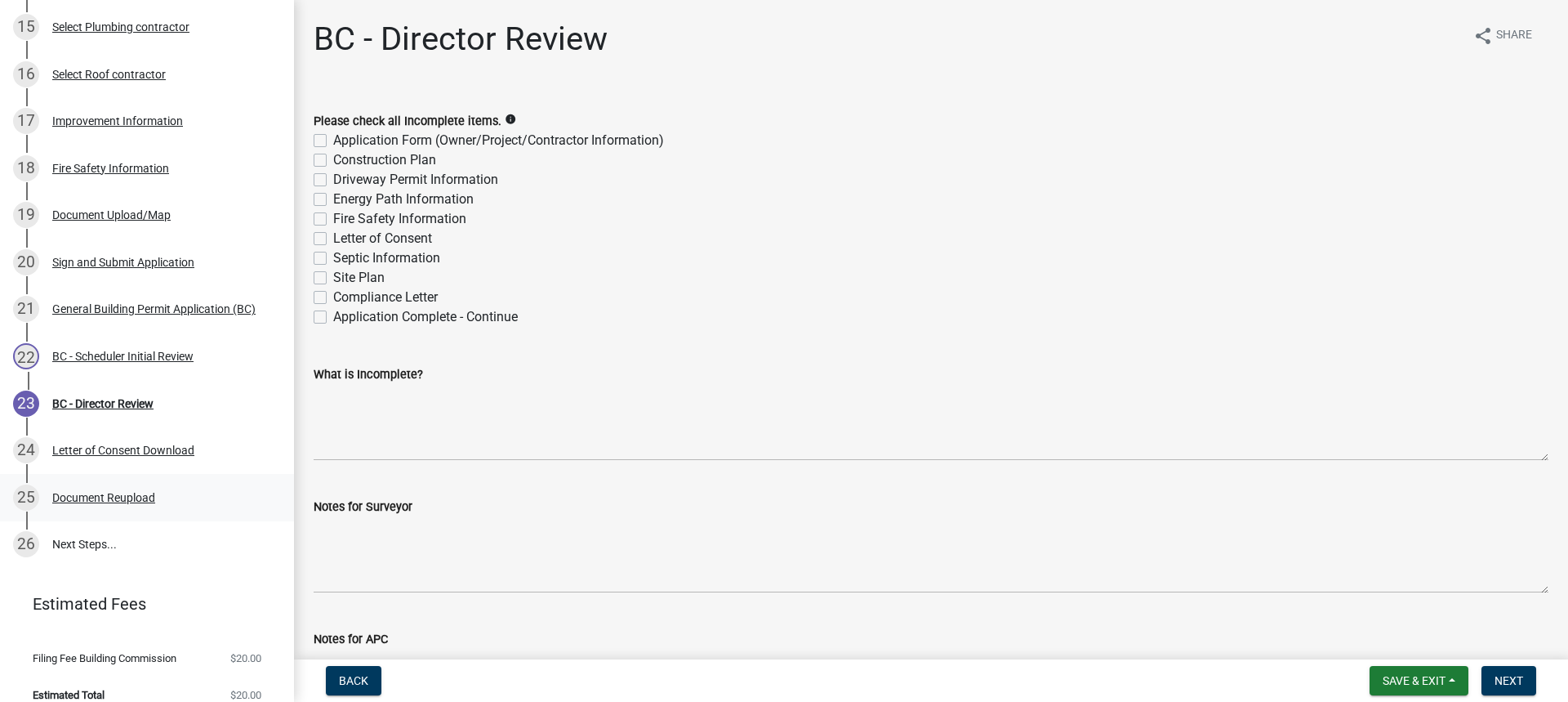
click at [132, 498] on div "Document Reupload" at bounding box center [103, 497] width 103 height 11
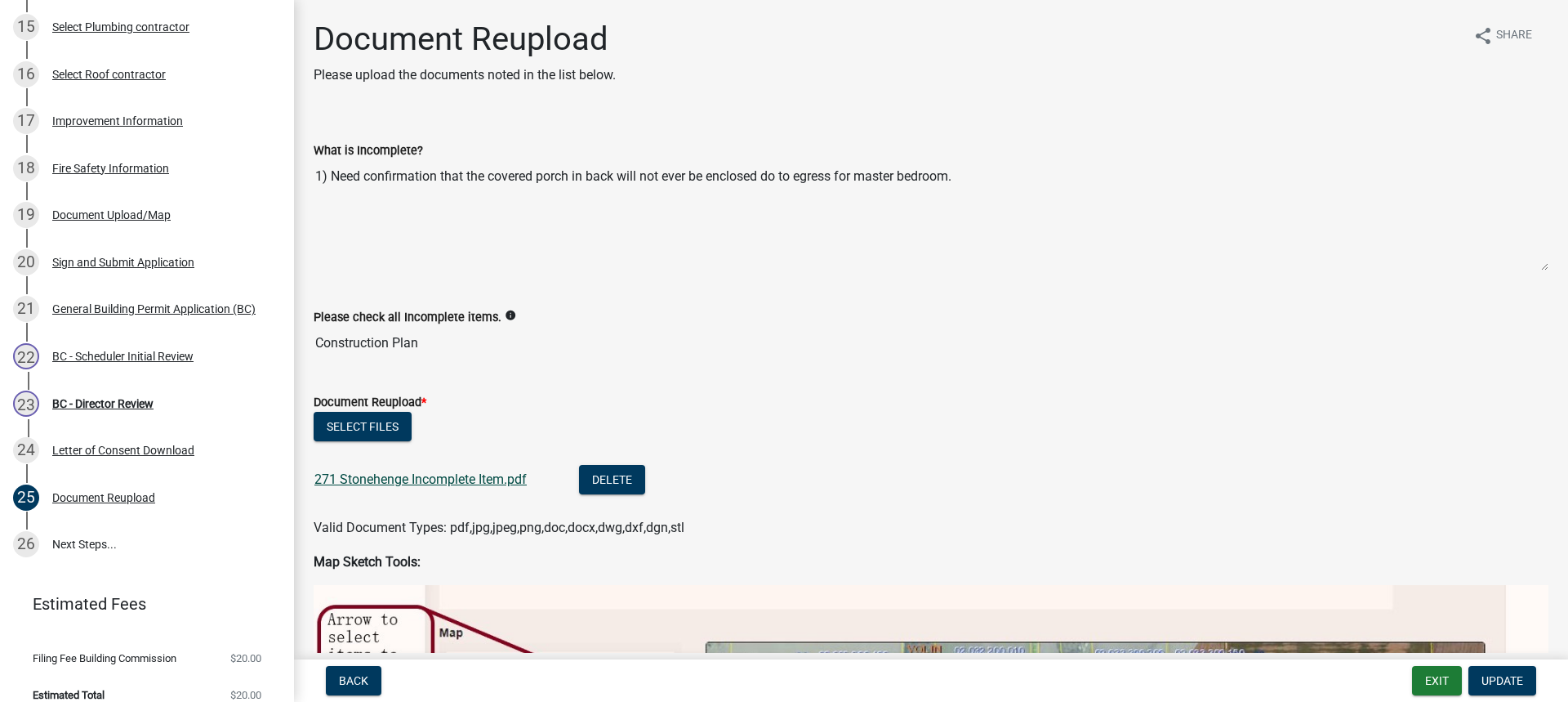
click at [429, 473] on link "271 Stonehenge Incomplete Item.pdf" at bounding box center [420, 478] width 212 height 16
click at [103, 405] on div "BC - Director Review" at bounding box center [103, 404] width 102 height 11
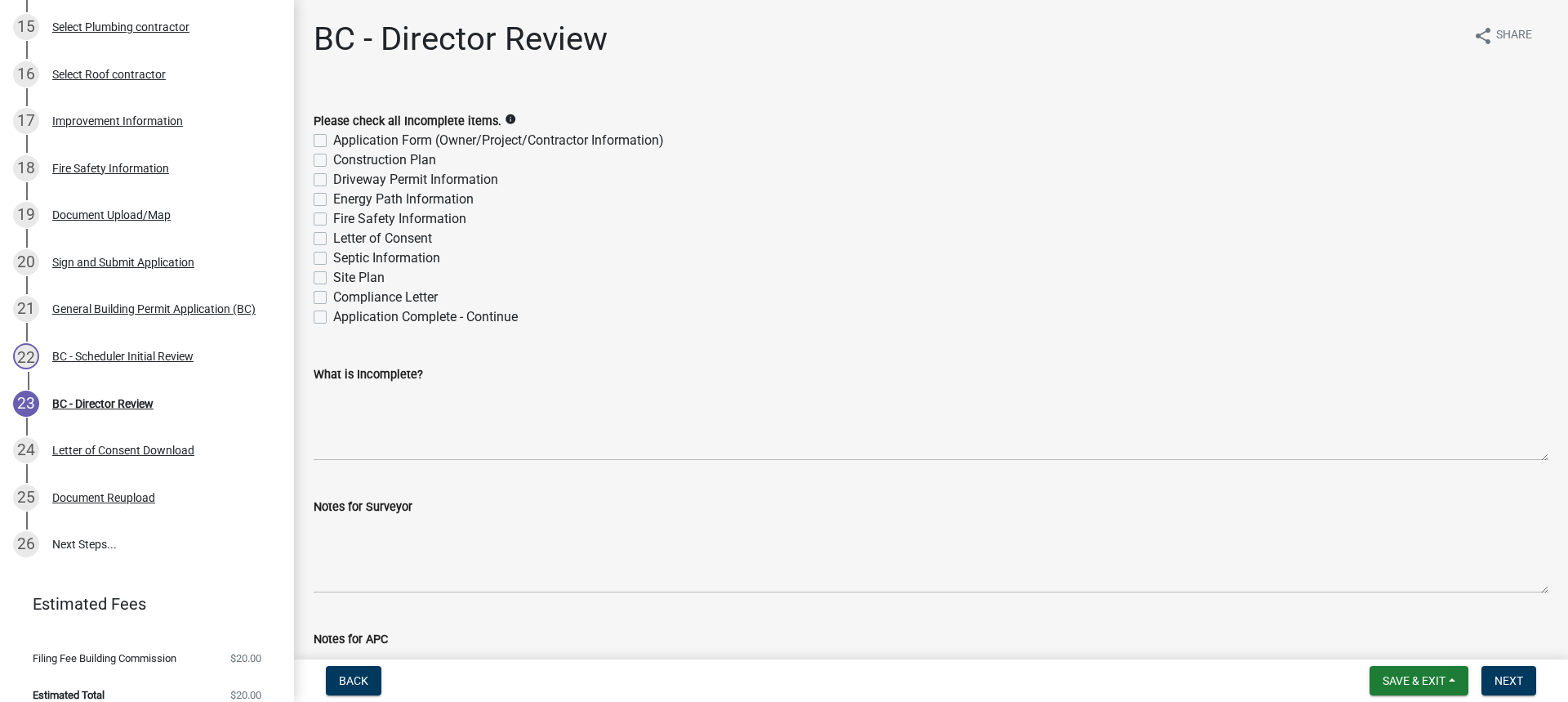
click at [333, 319] on label "Application Complete - Continue" at bounding box center [426, 316] width 185 height 19
click at [333, 318] on input "Application Complete - Continue" at bounding box center [338, 311] width 10 height 10
checkbox input "true"
checkbox input "false"
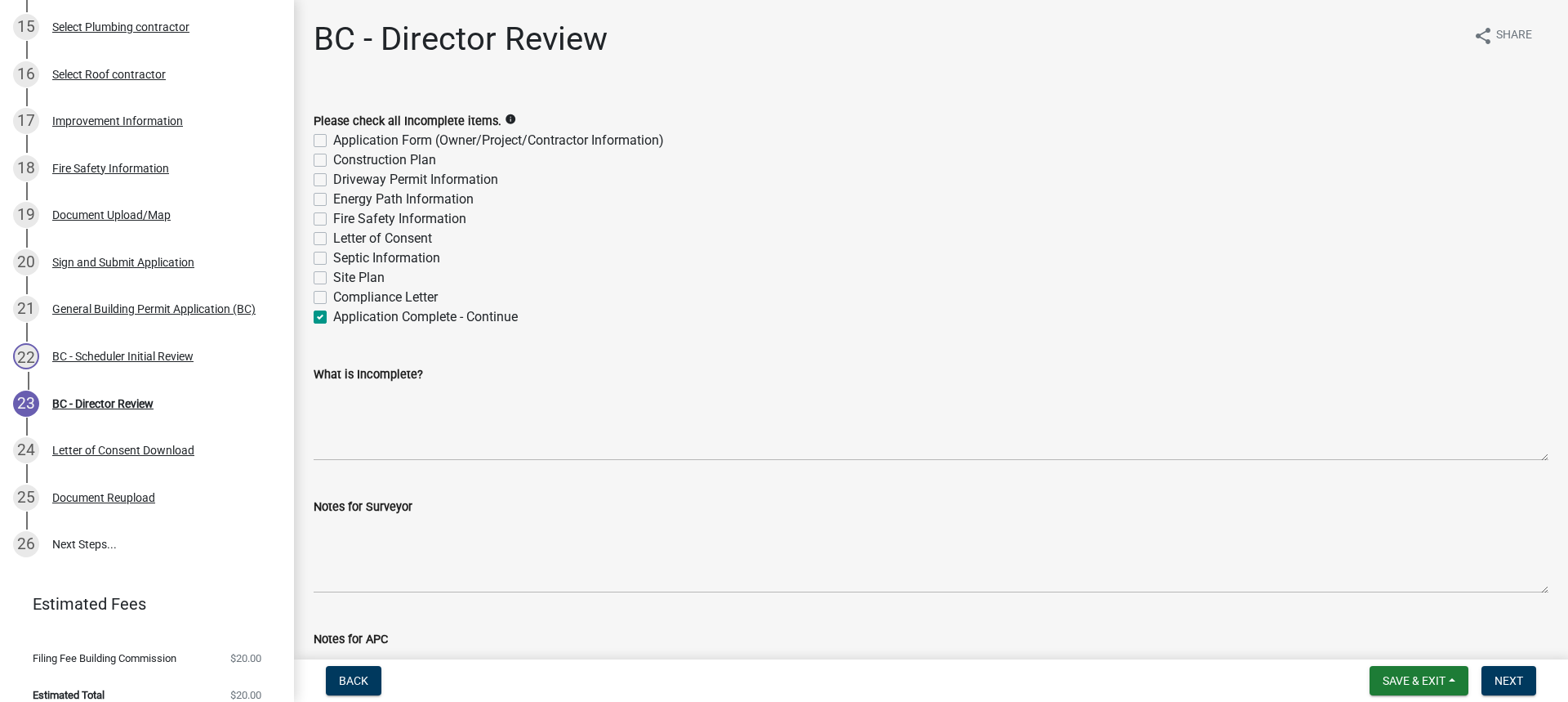
checkbox input "false"
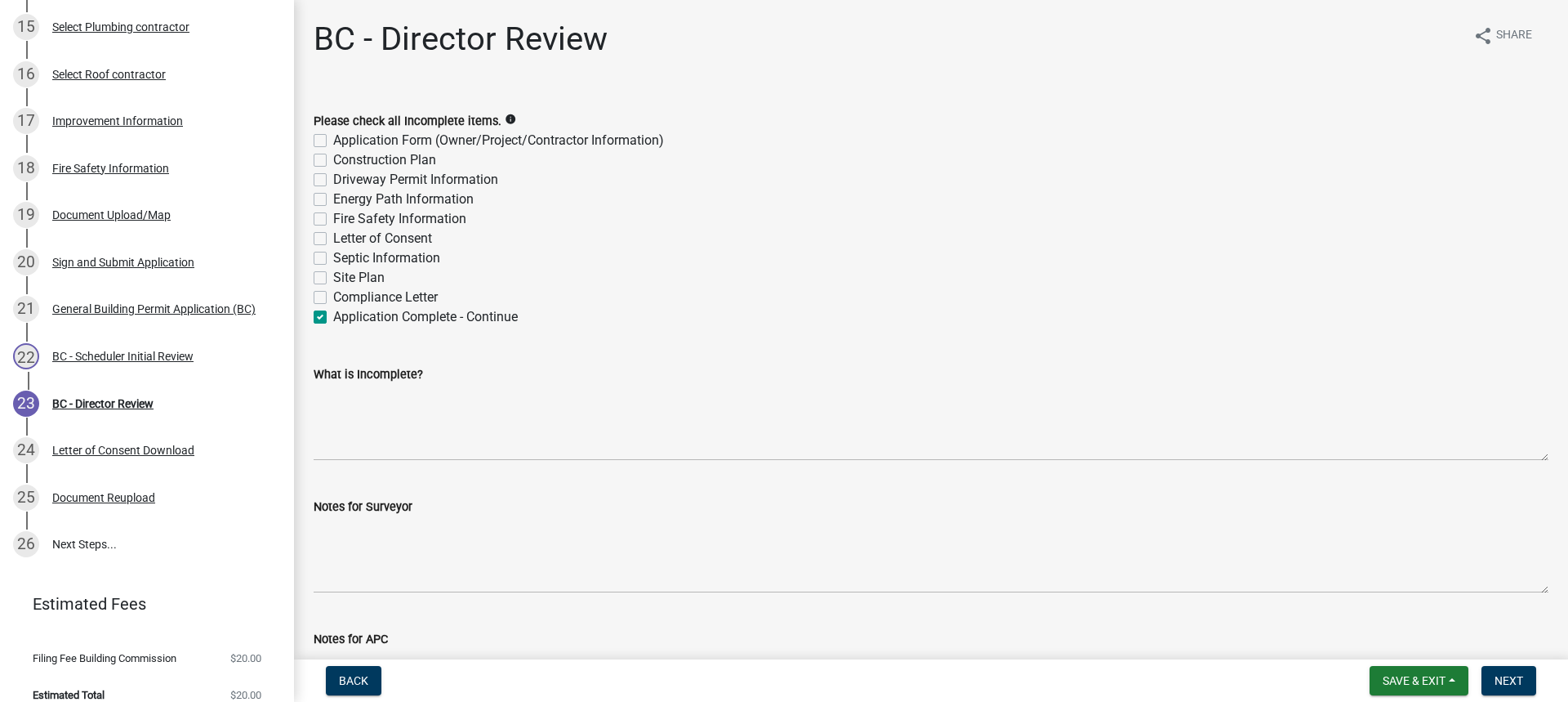
checkbox input "false"
checkbox input "true"
click at [1517, 678] on span "Next" at bounding box center [1508, 680] width 29 height 13
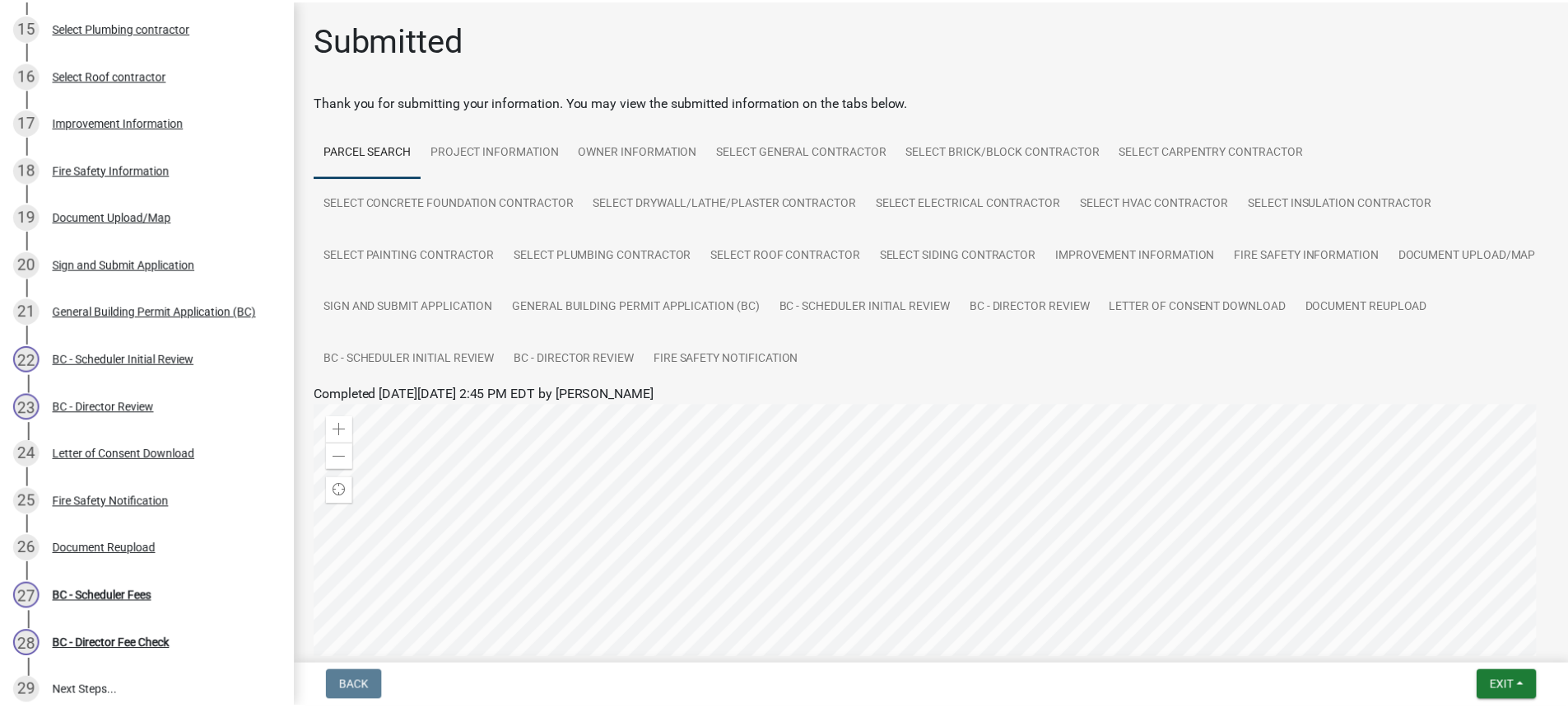
scroll to position [965, 0]
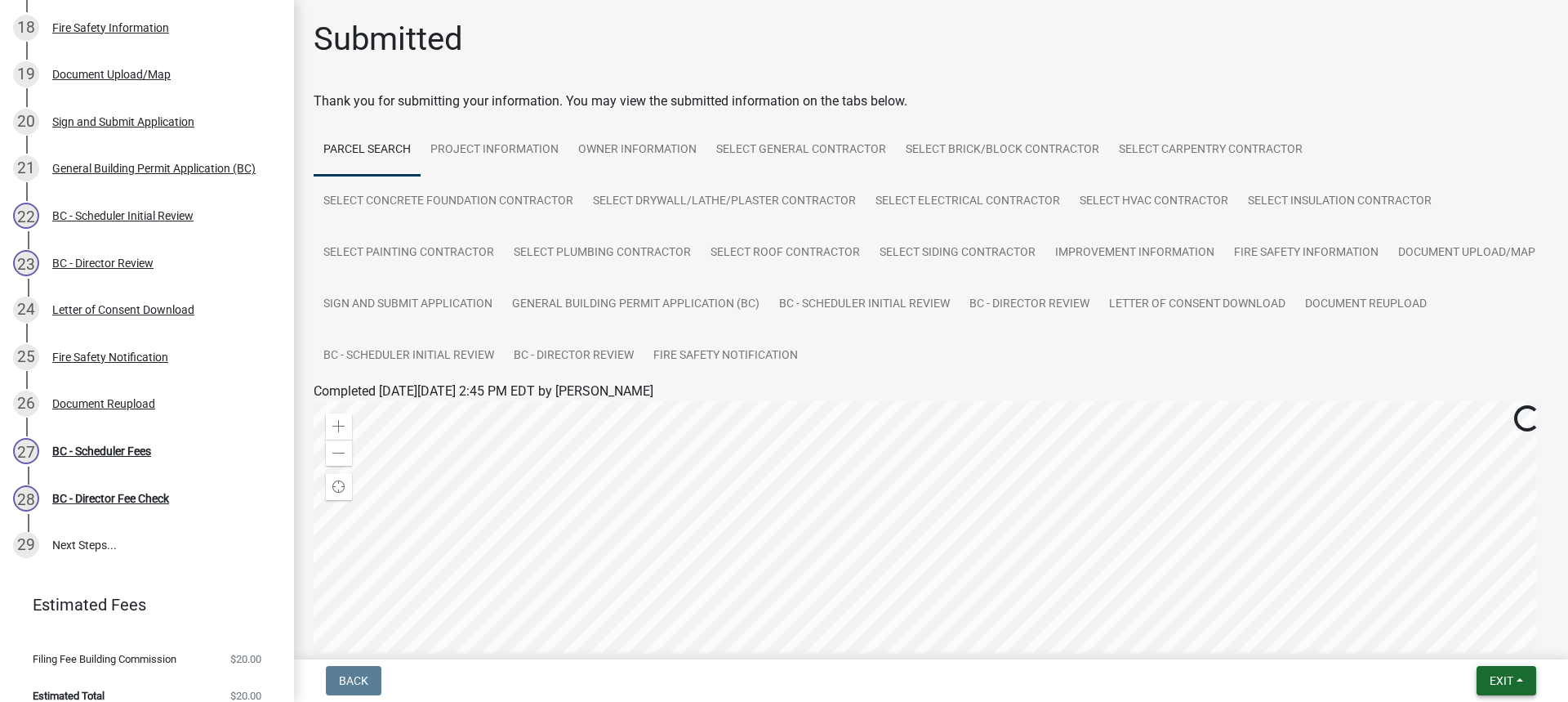
click at [1501, 678] on span "Exit" at bounding box center [1502, 680] width 24 height 13
click at [1456, 642] on button "Save & Exit" at bounding box center [1470, 637] width 130 height 39
